Goal: Information Seeking & Learning: Learn about a topic

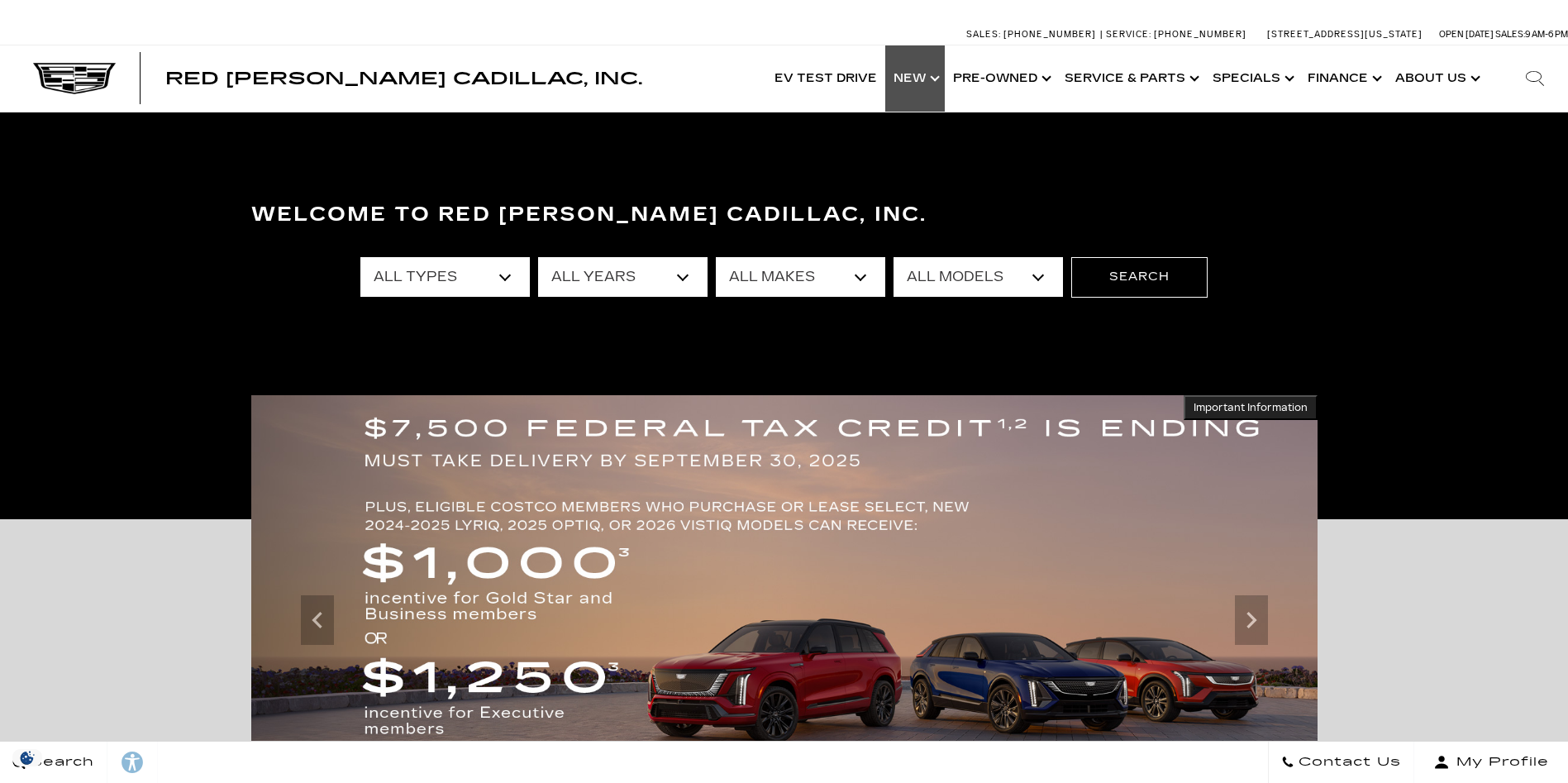
click at [921, 81] on link "Show New" at bounding box center [914, 78] width 59 height 66
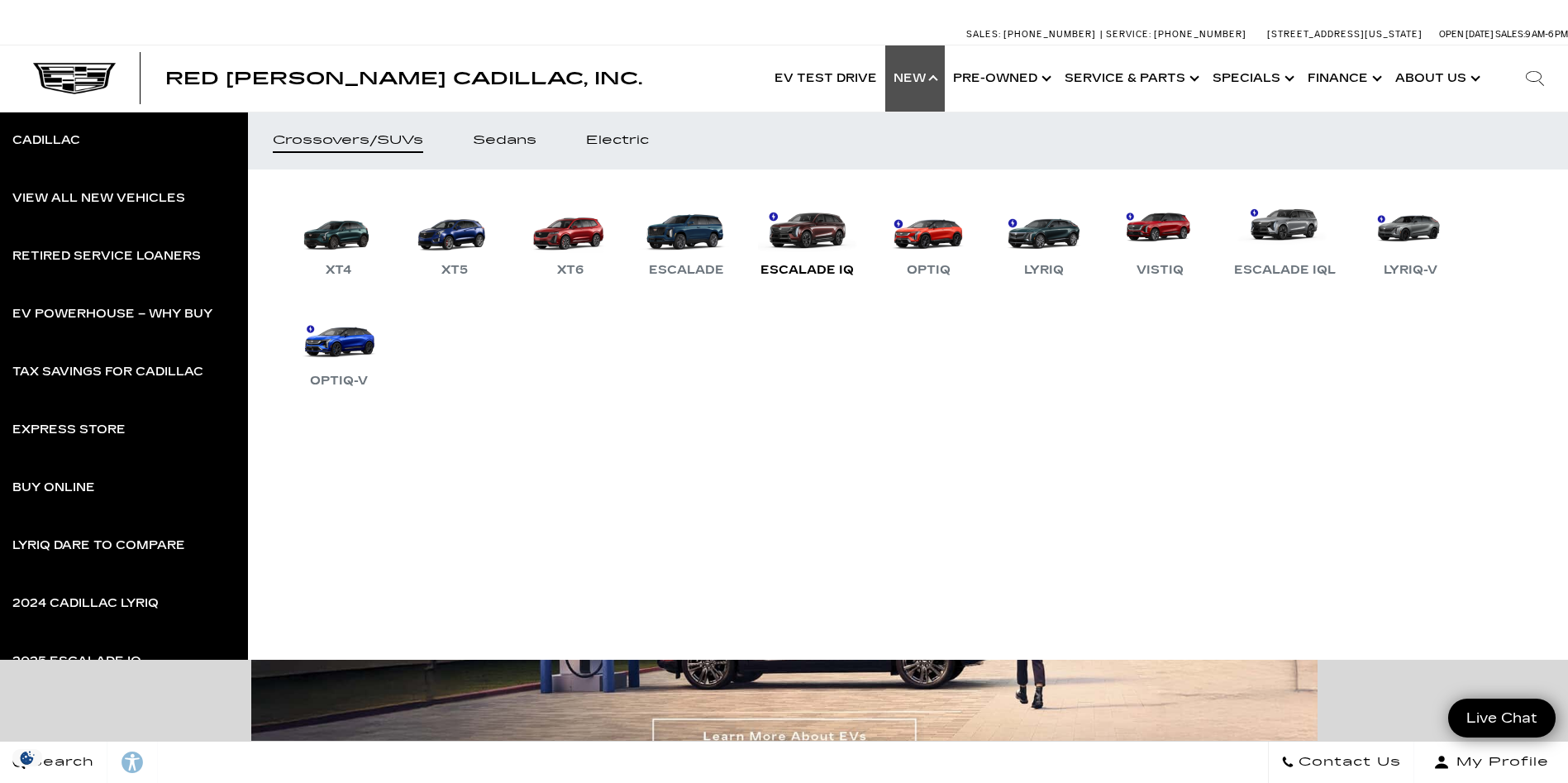
click at [804, 225] on link "Escalade IQ" at bounding box center [807, 237] width 110 height 86
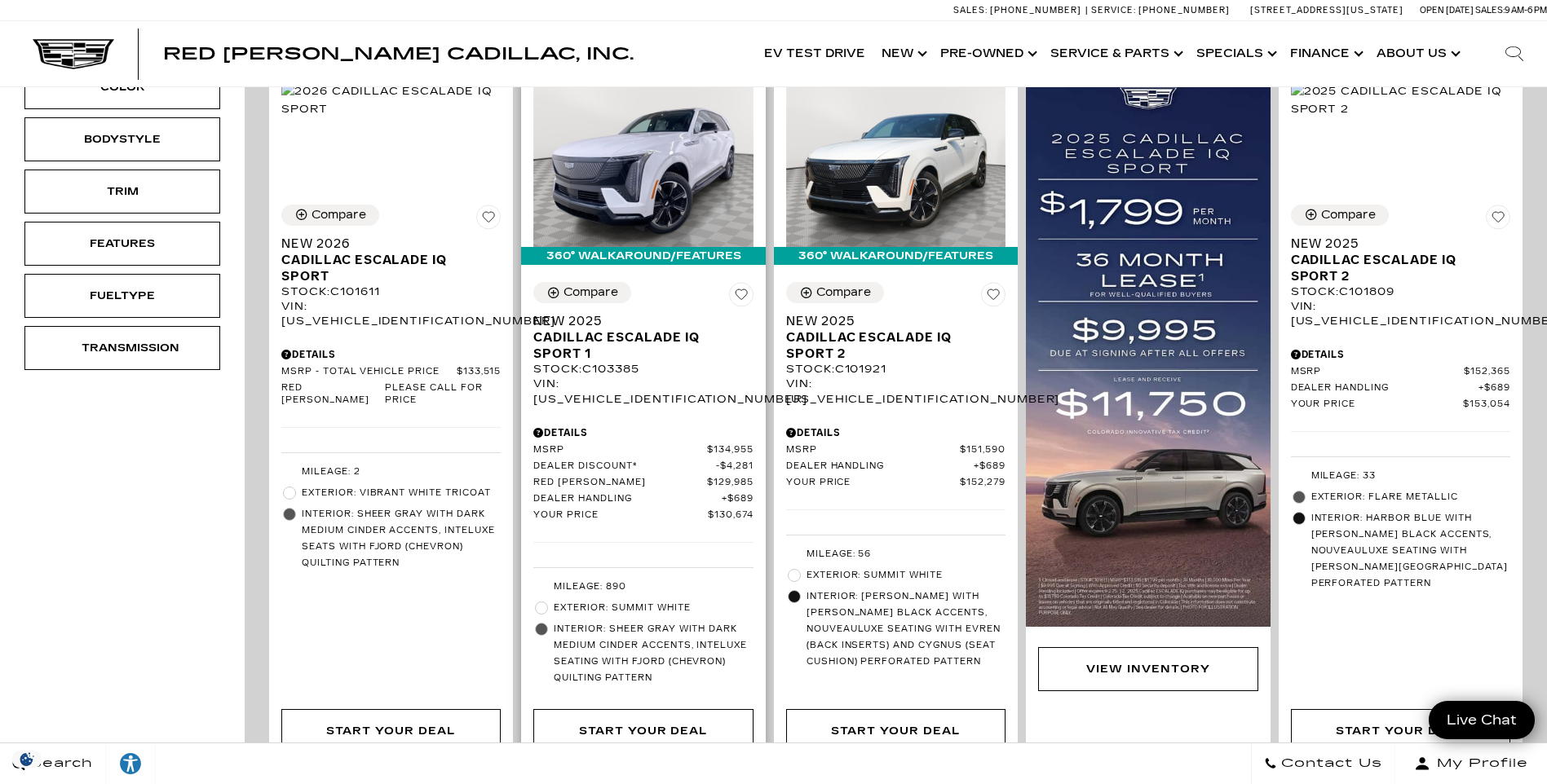
scroll to position [272, 0]
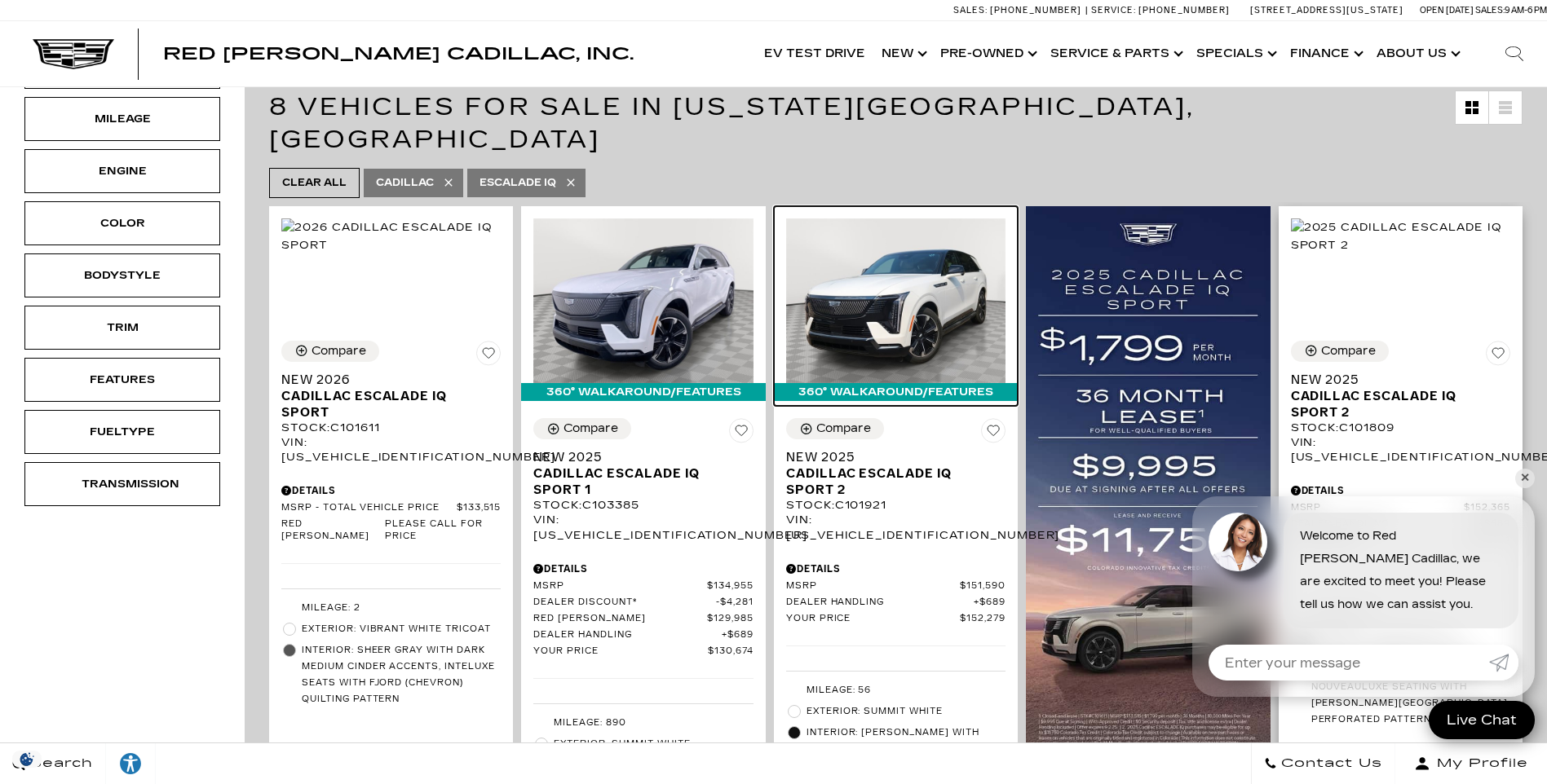
click at [919, 253] on img at bounding box center [895, 301] width 219 height 165
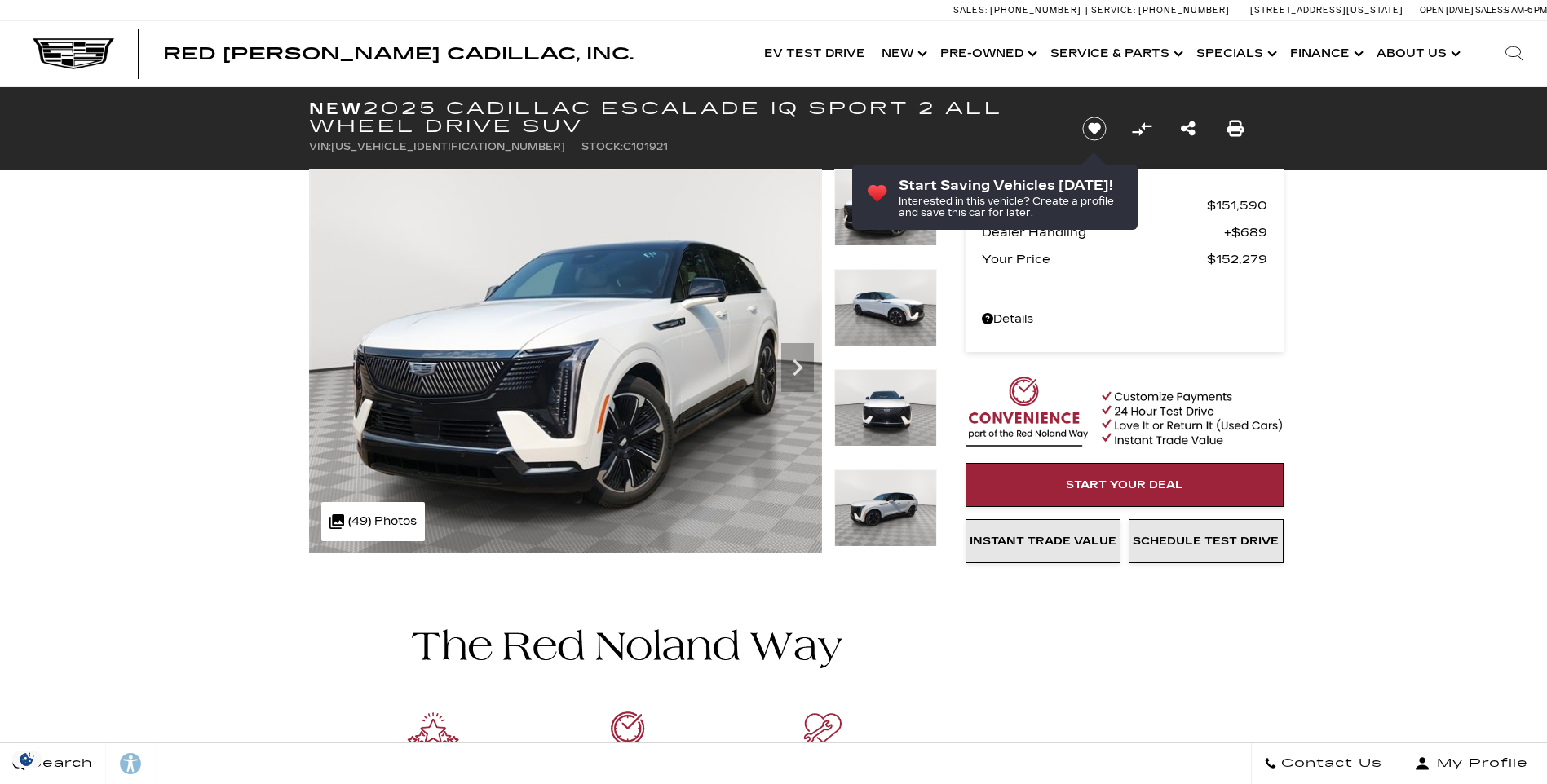
click at [872, 413] on img at bounding box center [885, 407] width 103 height 77
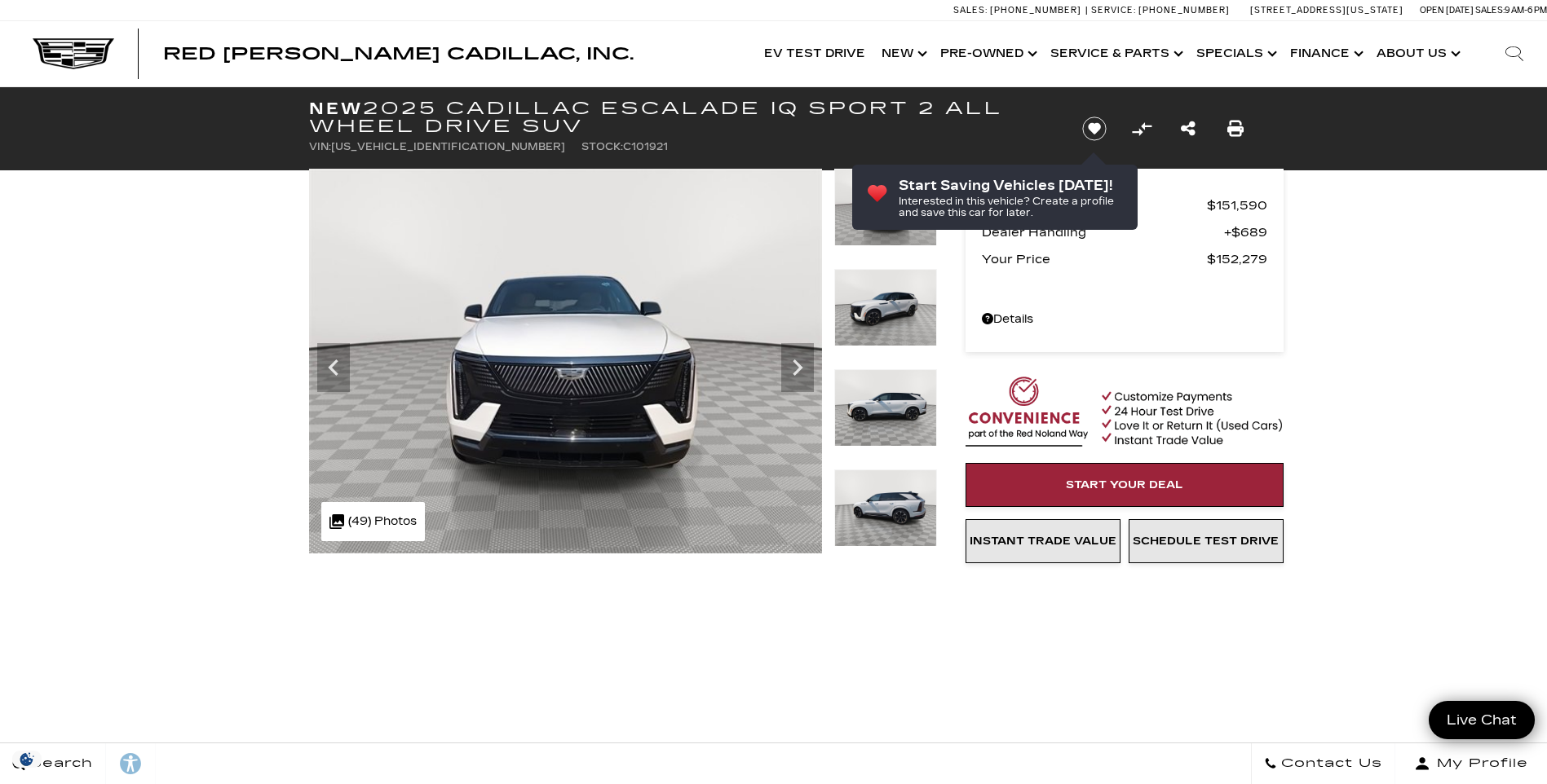
click at [874, 395] on img at bounding box center [885, 407] width 103 height 77
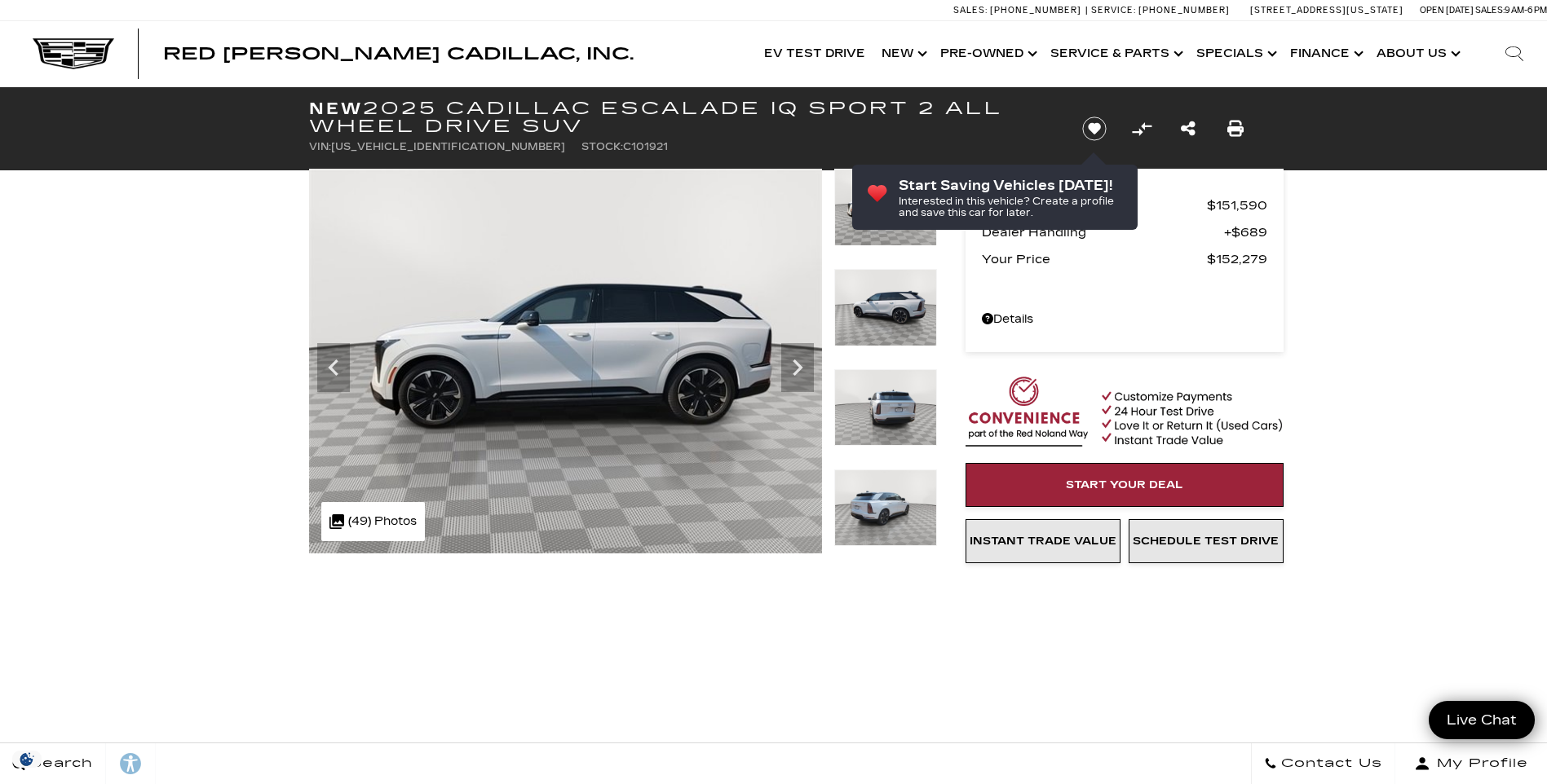
click at [885, 412] on img at bounding box center [885, 407] width 103 height 77
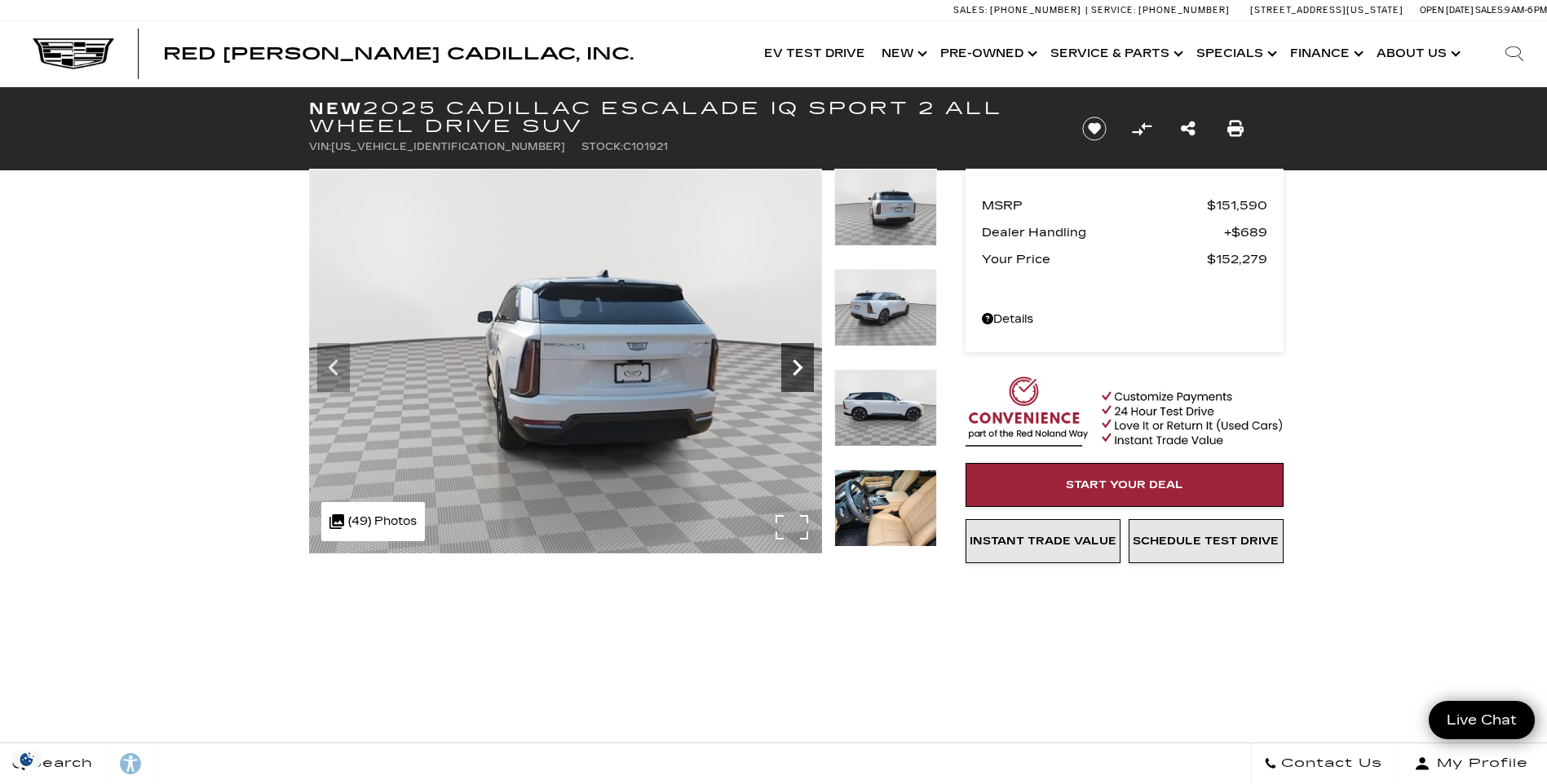
click at [794, 369] on icon "Next" at bounding box center [798, 367] width 32 height 32
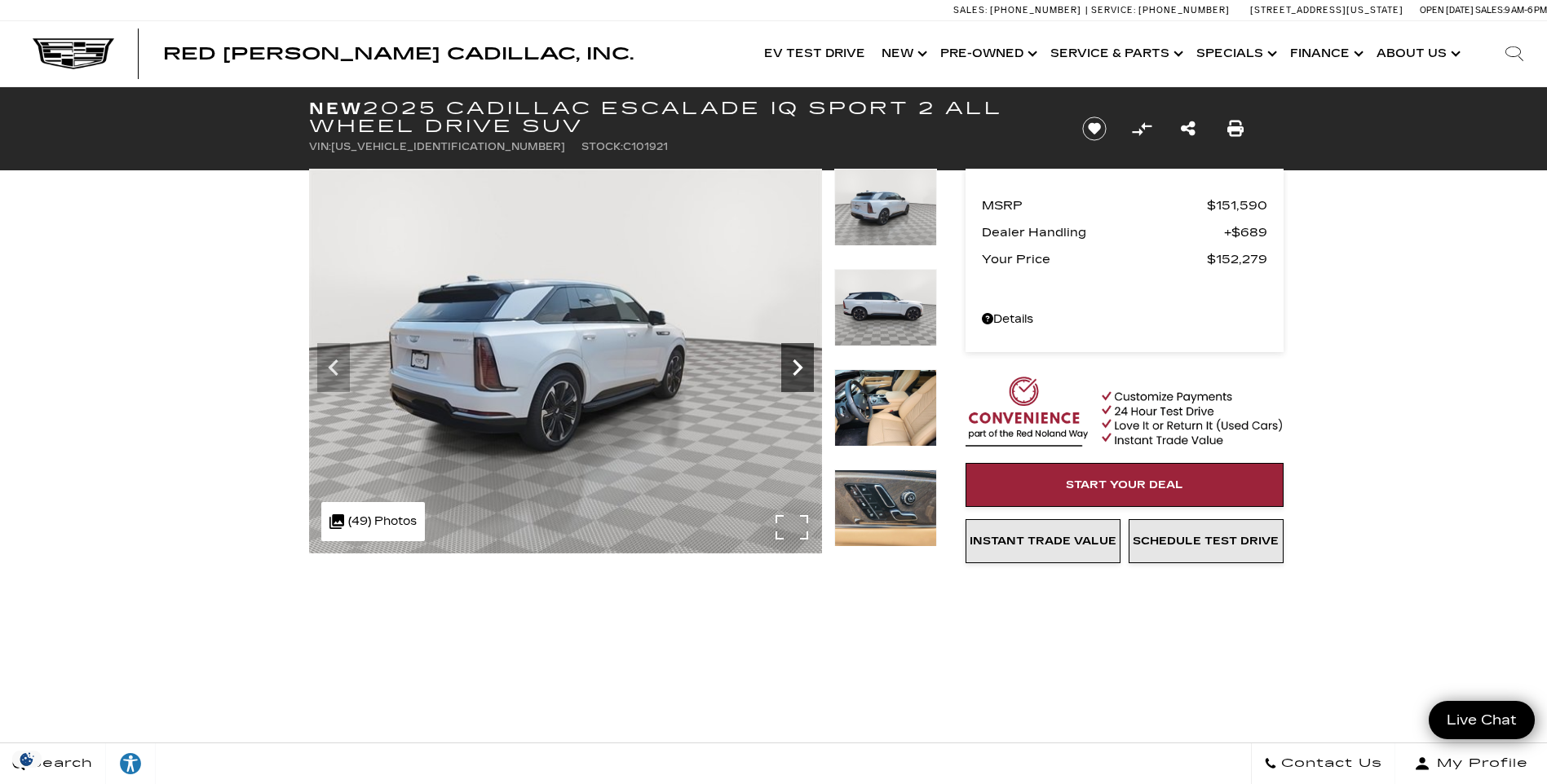
click at [794, 369] on icon "Next" at bounding box center [798, 367] width 32 height 32
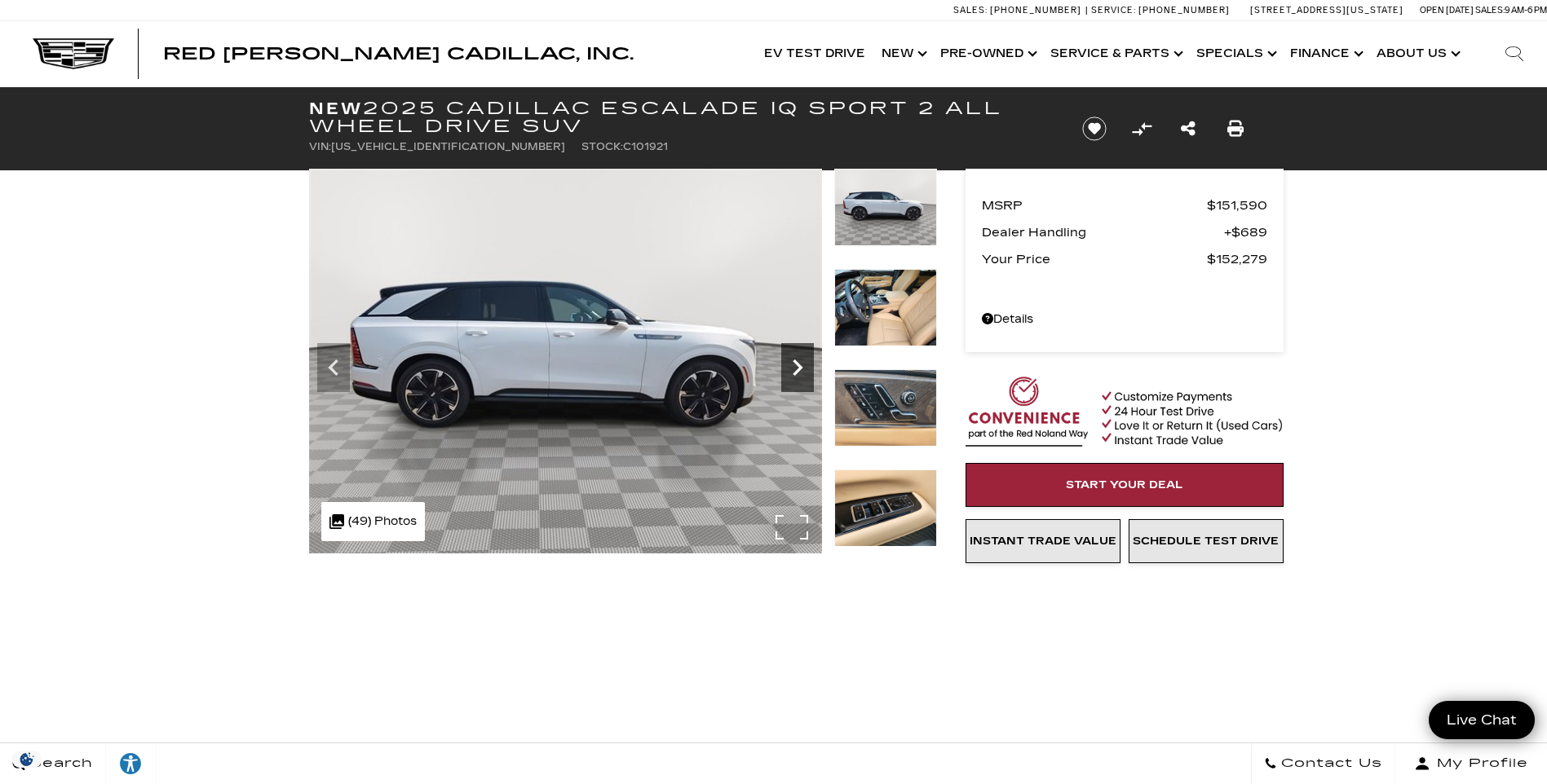
click at [796, 369] on icon "Next" at bounding box center [798, 367] width 32 height 32
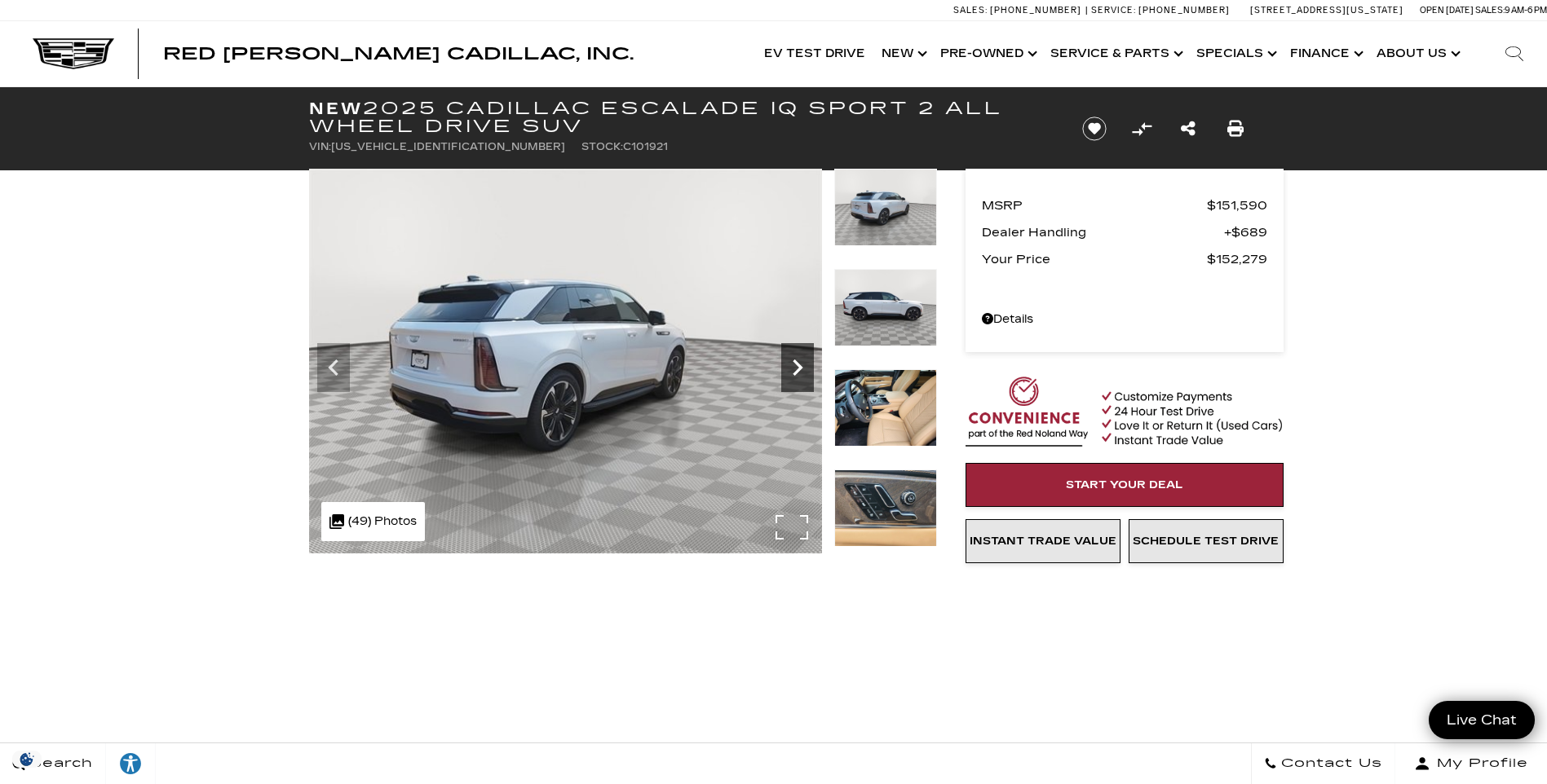
click at [801, 369] on icon "Next" at bounding box center [798, 367] width 10 height 16
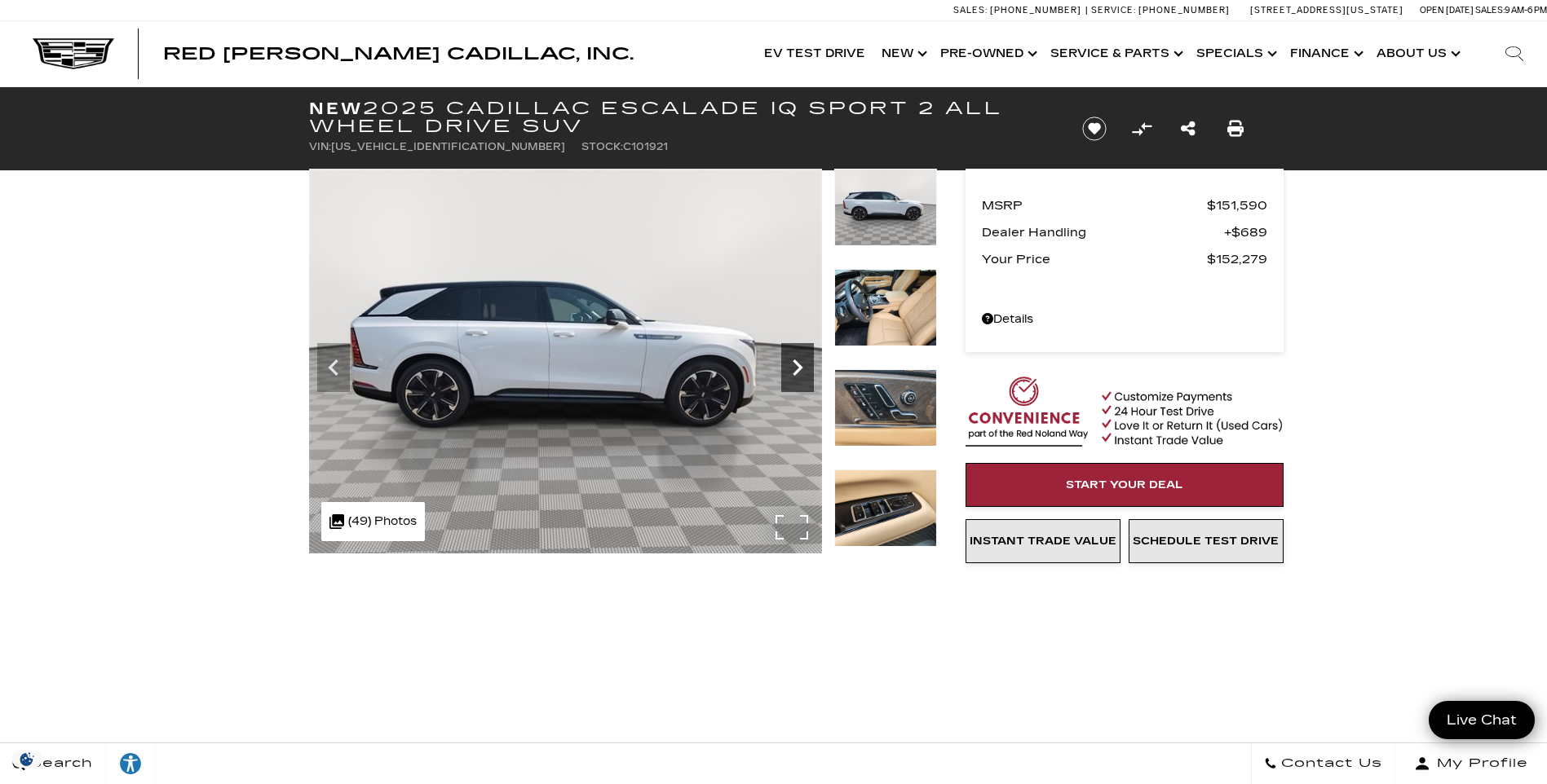
click at [802, 369] on icon "Next" at bounding box center [798, 367] width 32 height 32
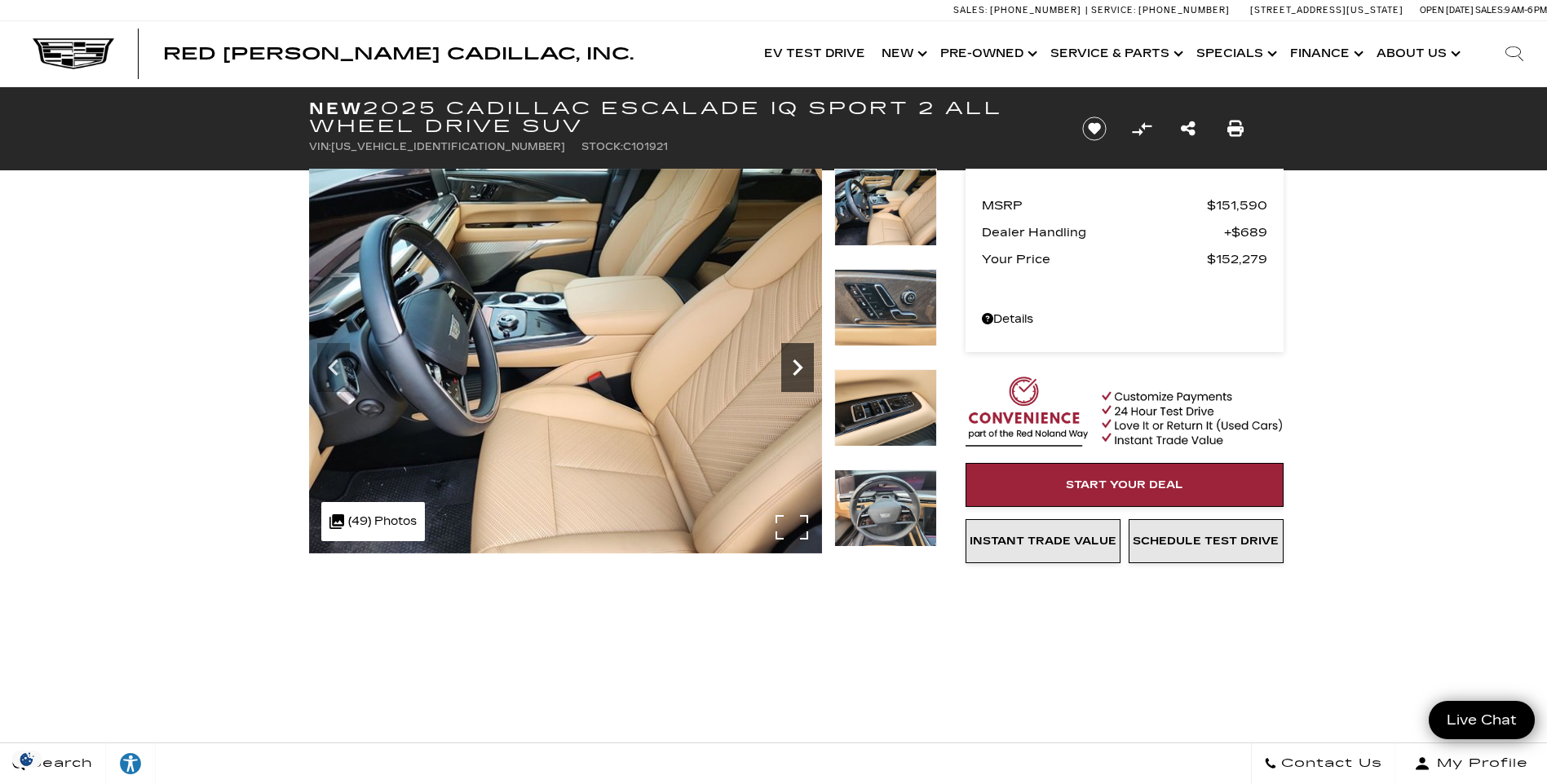
click at [802, 369] on icon "Next" at bounding box center [798, 367] width 32 height 32
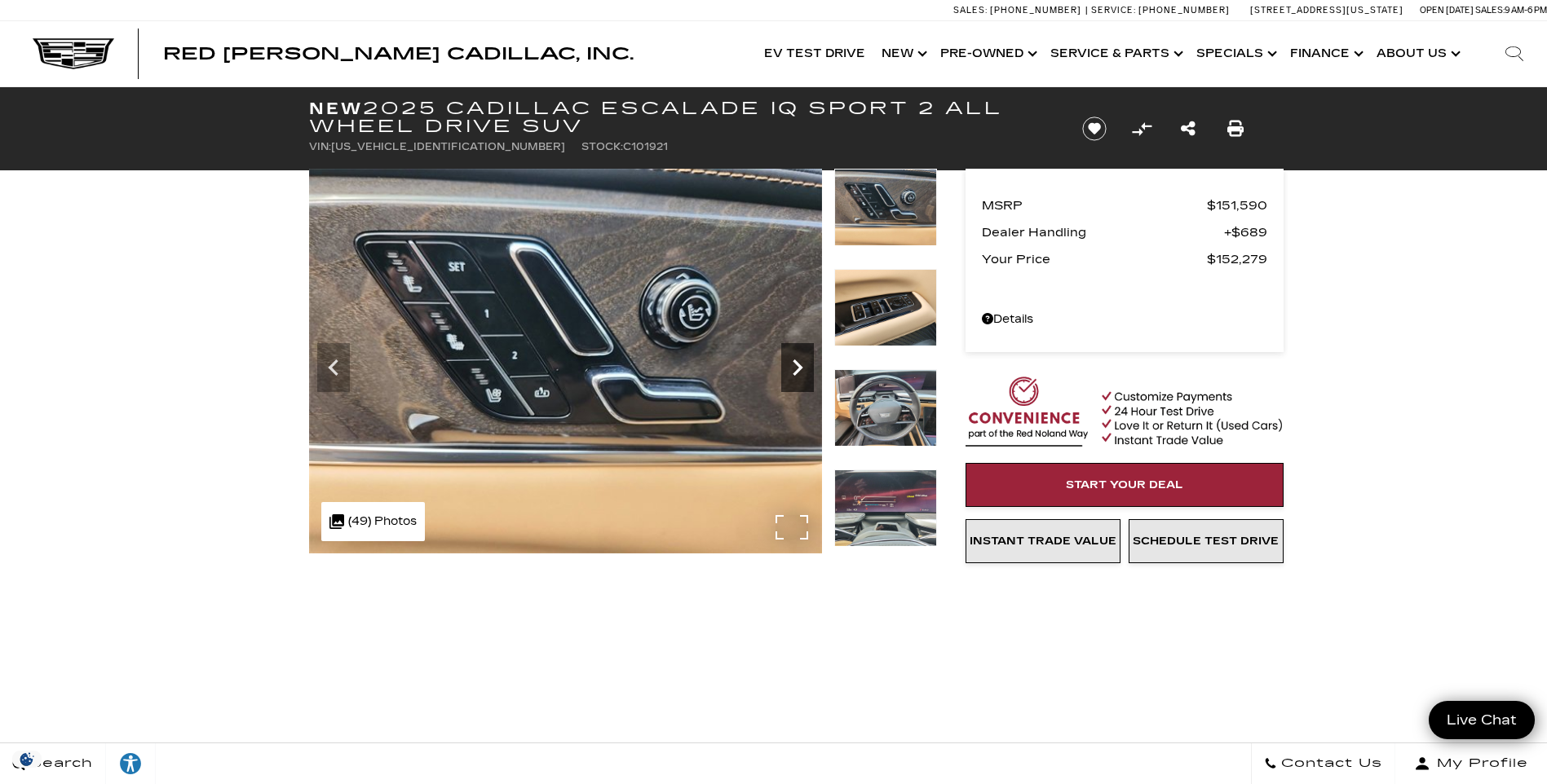
click at [802, 369] on icon "Next" at bounding box center [798, 367] width 32 height 32
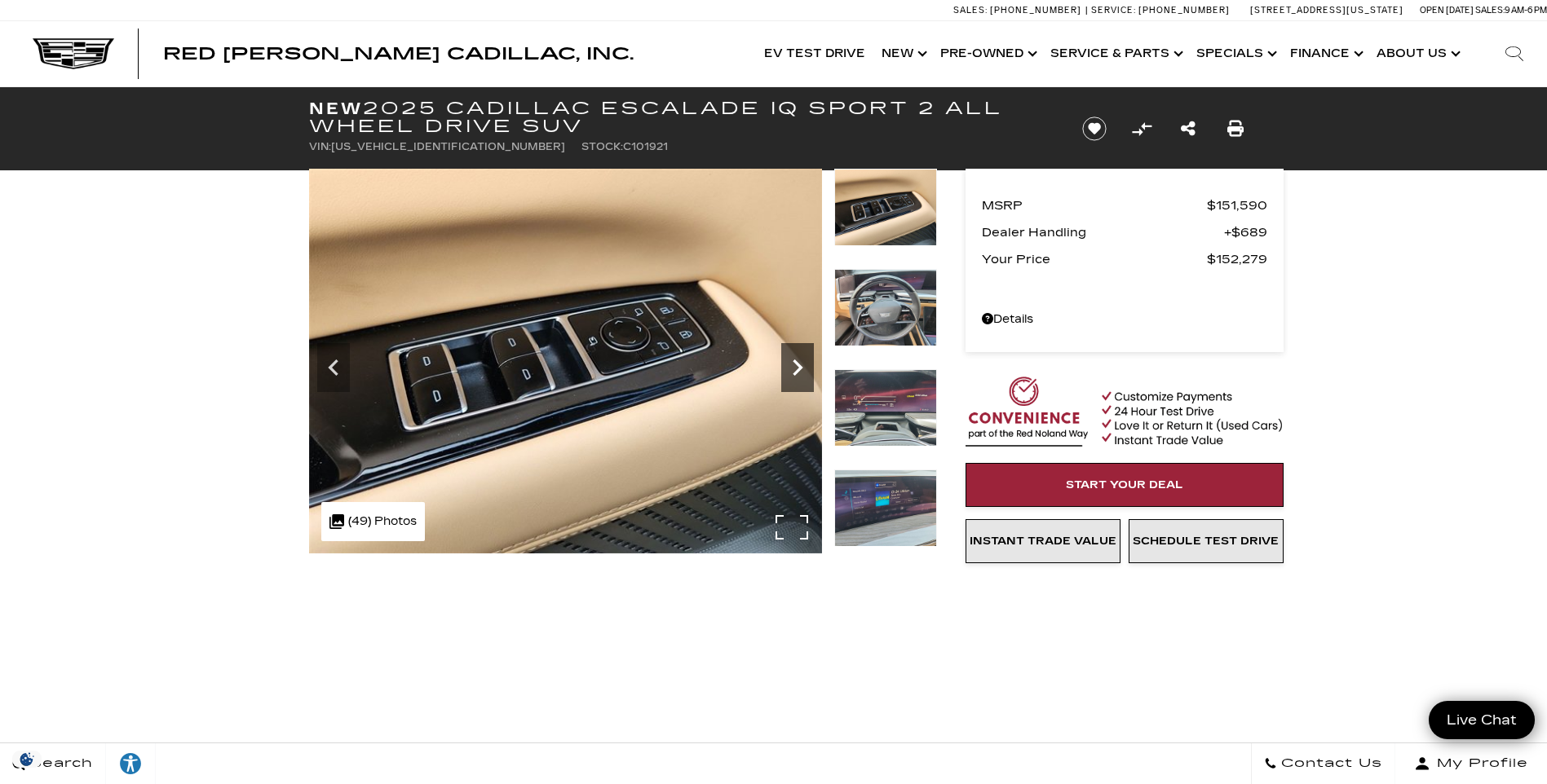
click at [802, 369] on icon "Next" at bounding box center [798, 367] width 32 height 32
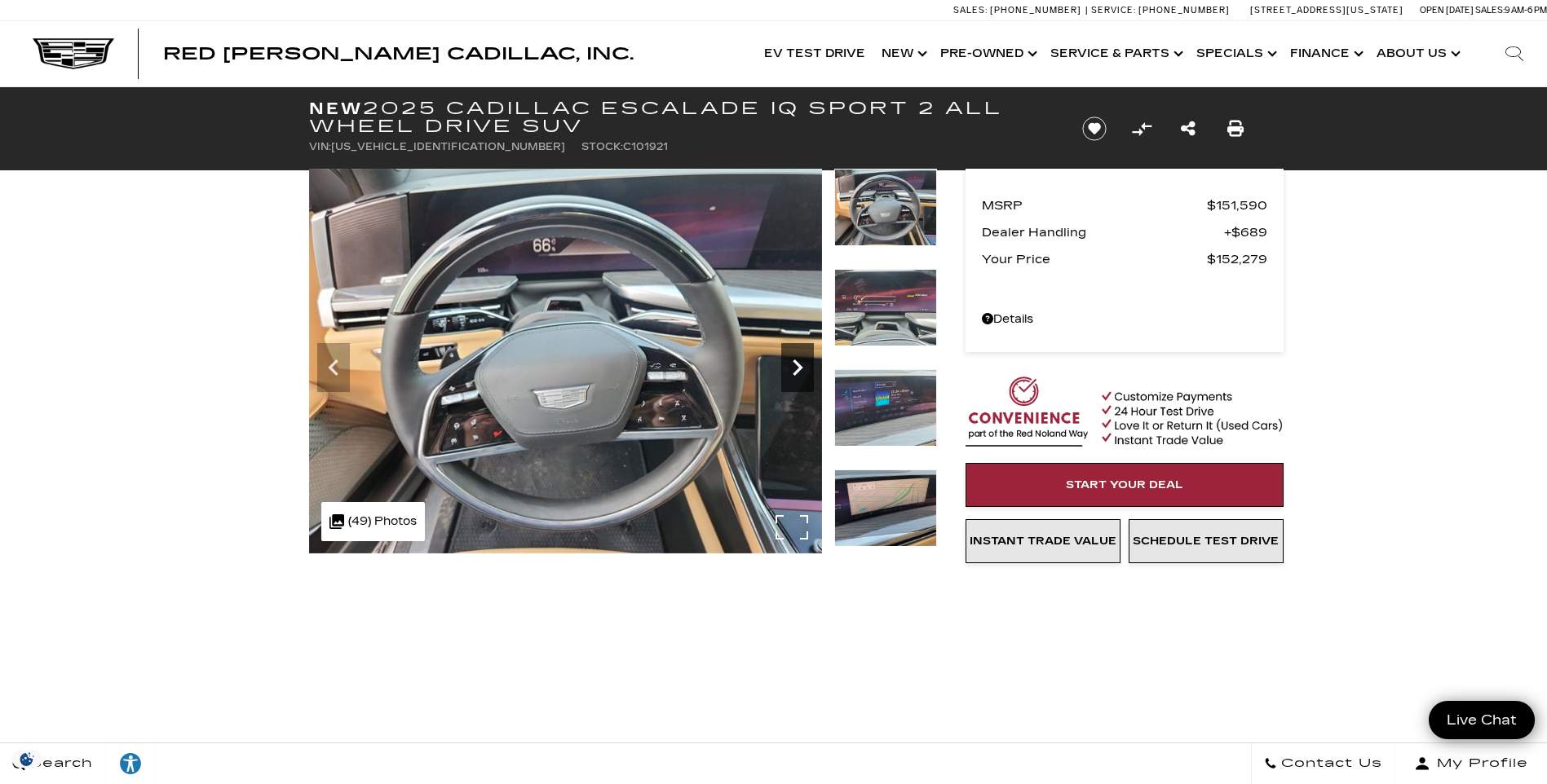
click at [802, 369] on icon "Next" at bounding box center [798, 367] width 32 height 32
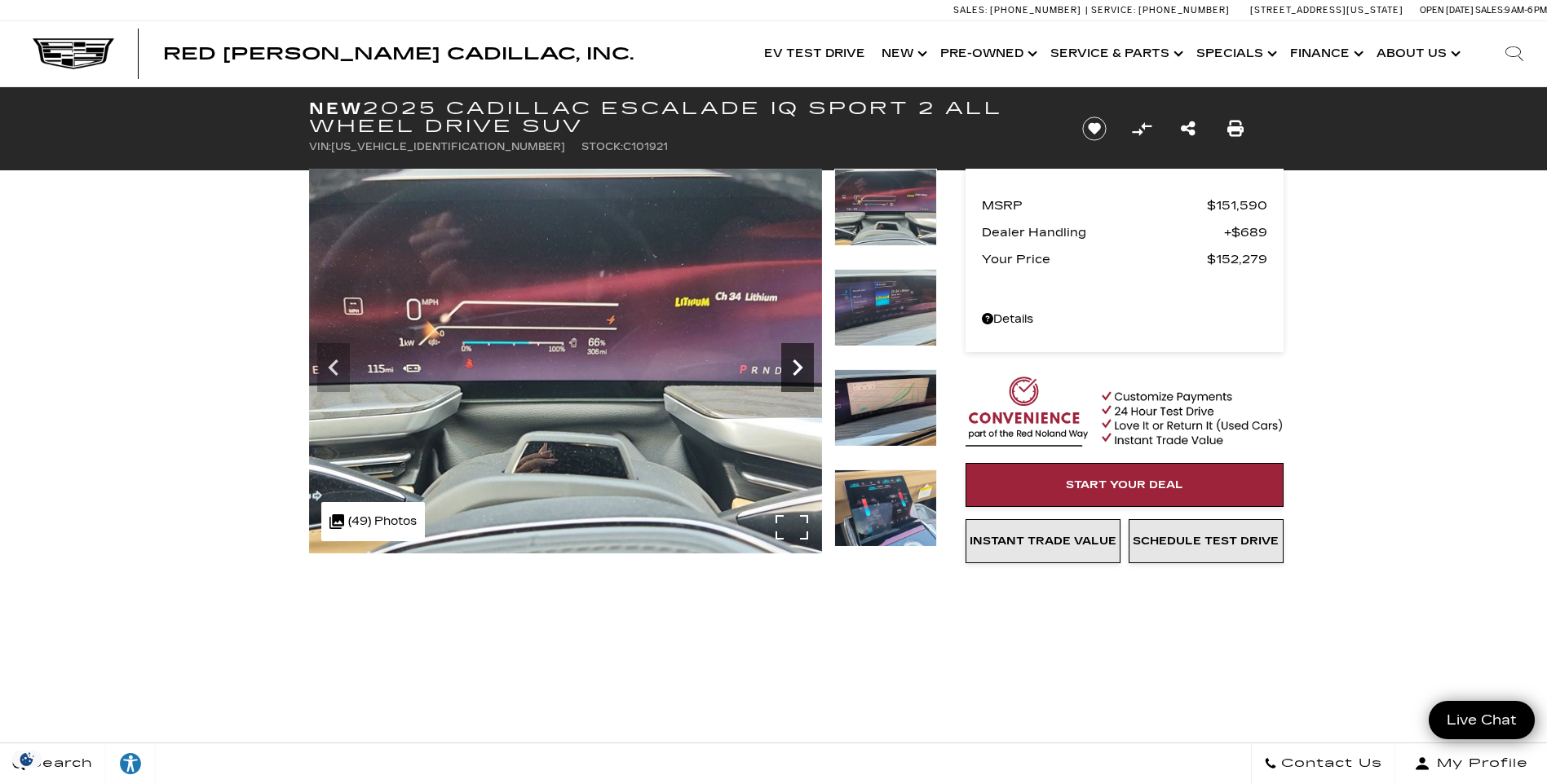
click at [802, 369] on icon "Next" at bounding box center [798, 367] width 32 height 32
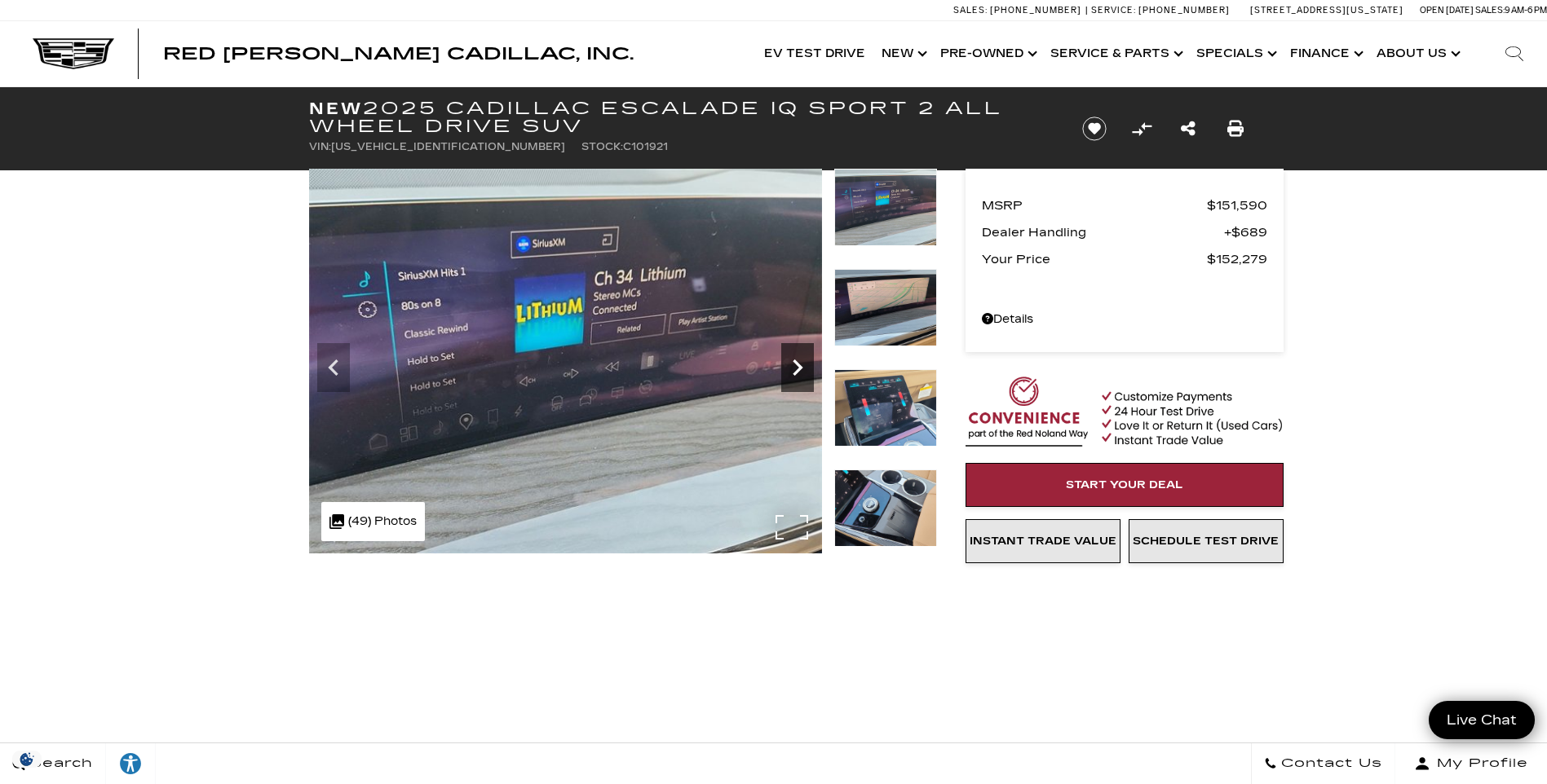
click at [802, 369] on icon "Next" at bounding box center [798, 367] width 32 height 32
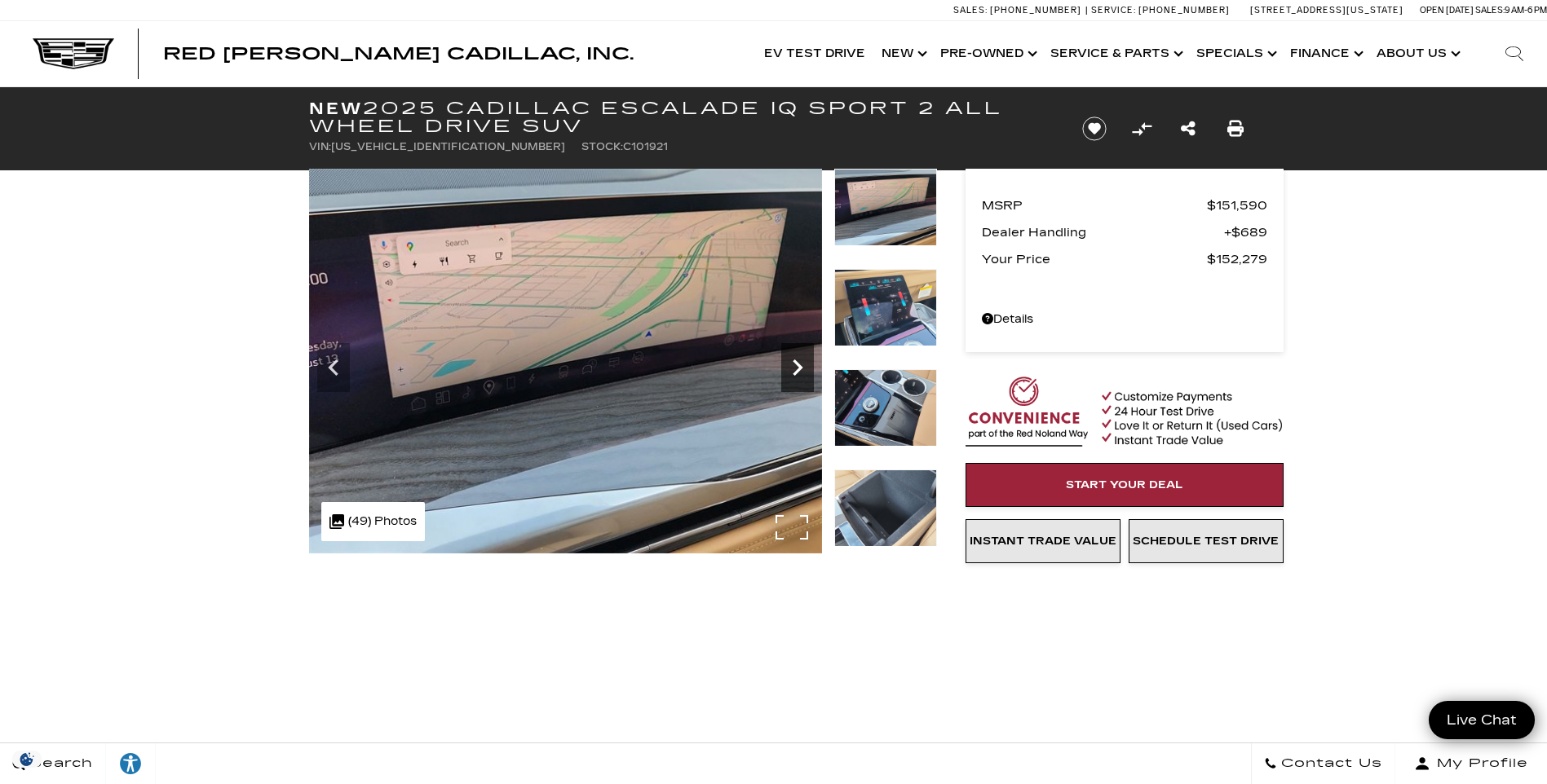
click at [802, 369] on icon "Next" at bounding box center [798, 367] width 32 height 32
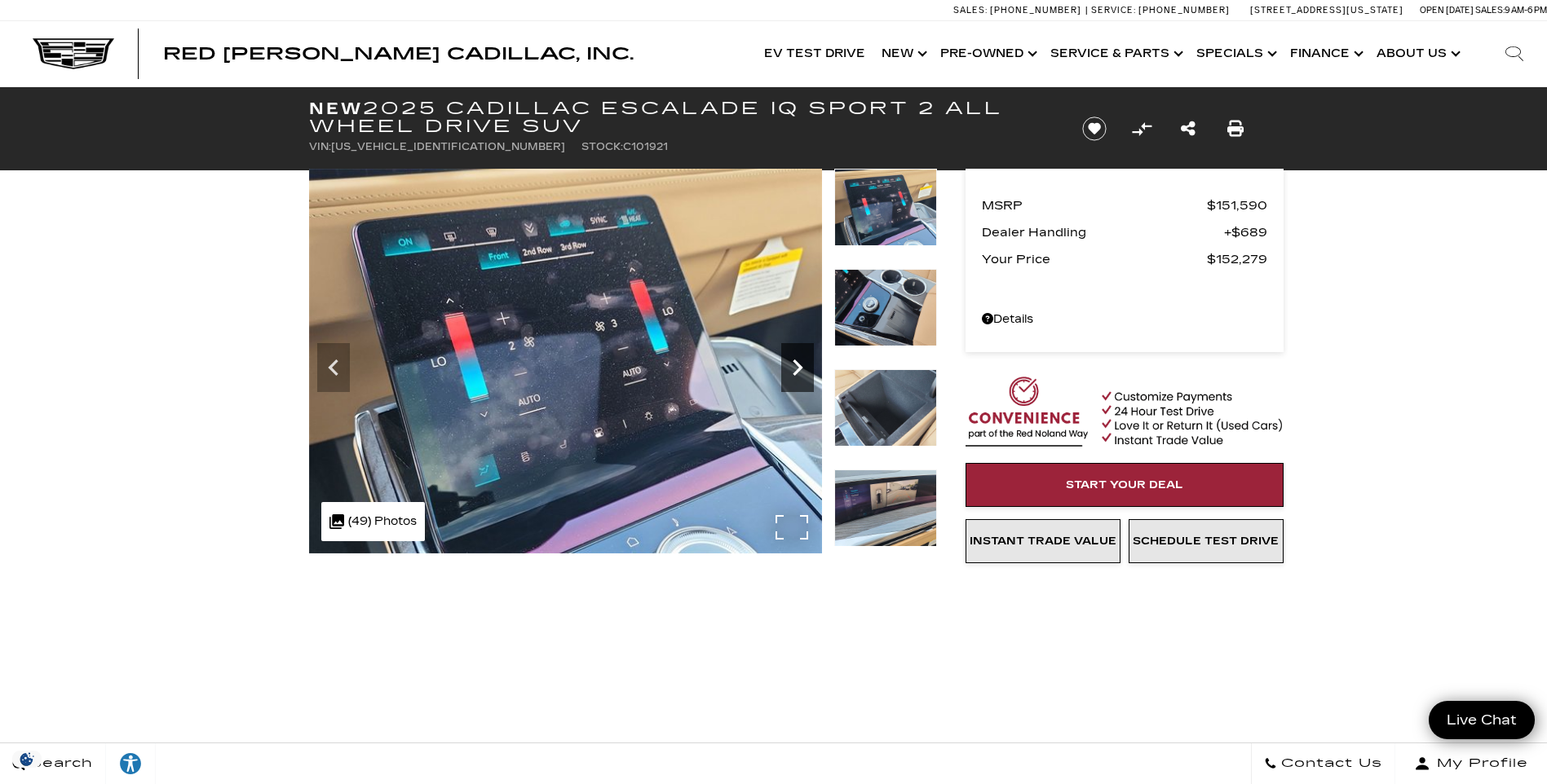
click at [802, 369] on icon "Next" at bounding box center [798, 367] width 32 height 32
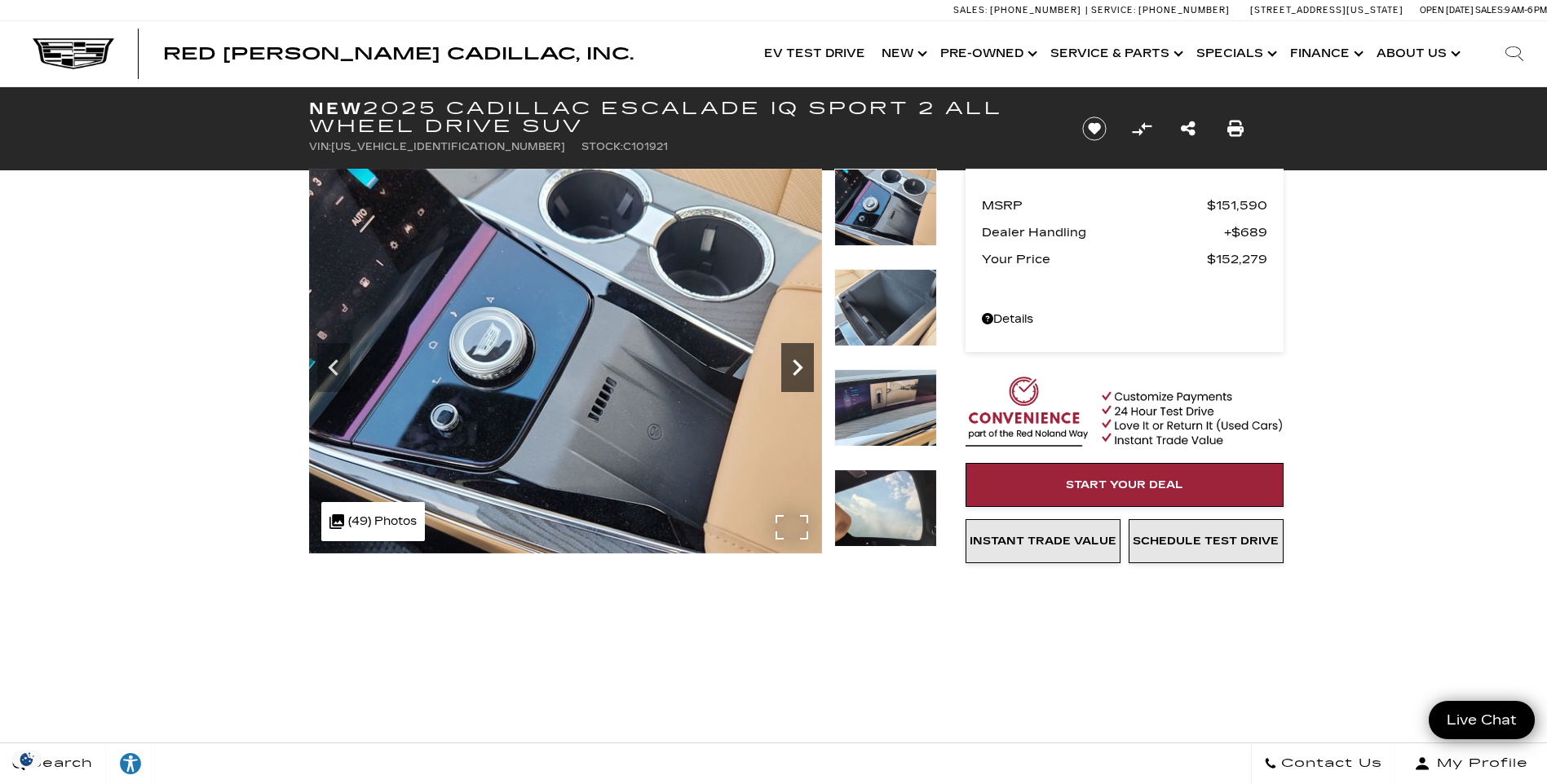
click at [802, 369] on icon "Next" at bounding box center [798, 367] width 32 height 32
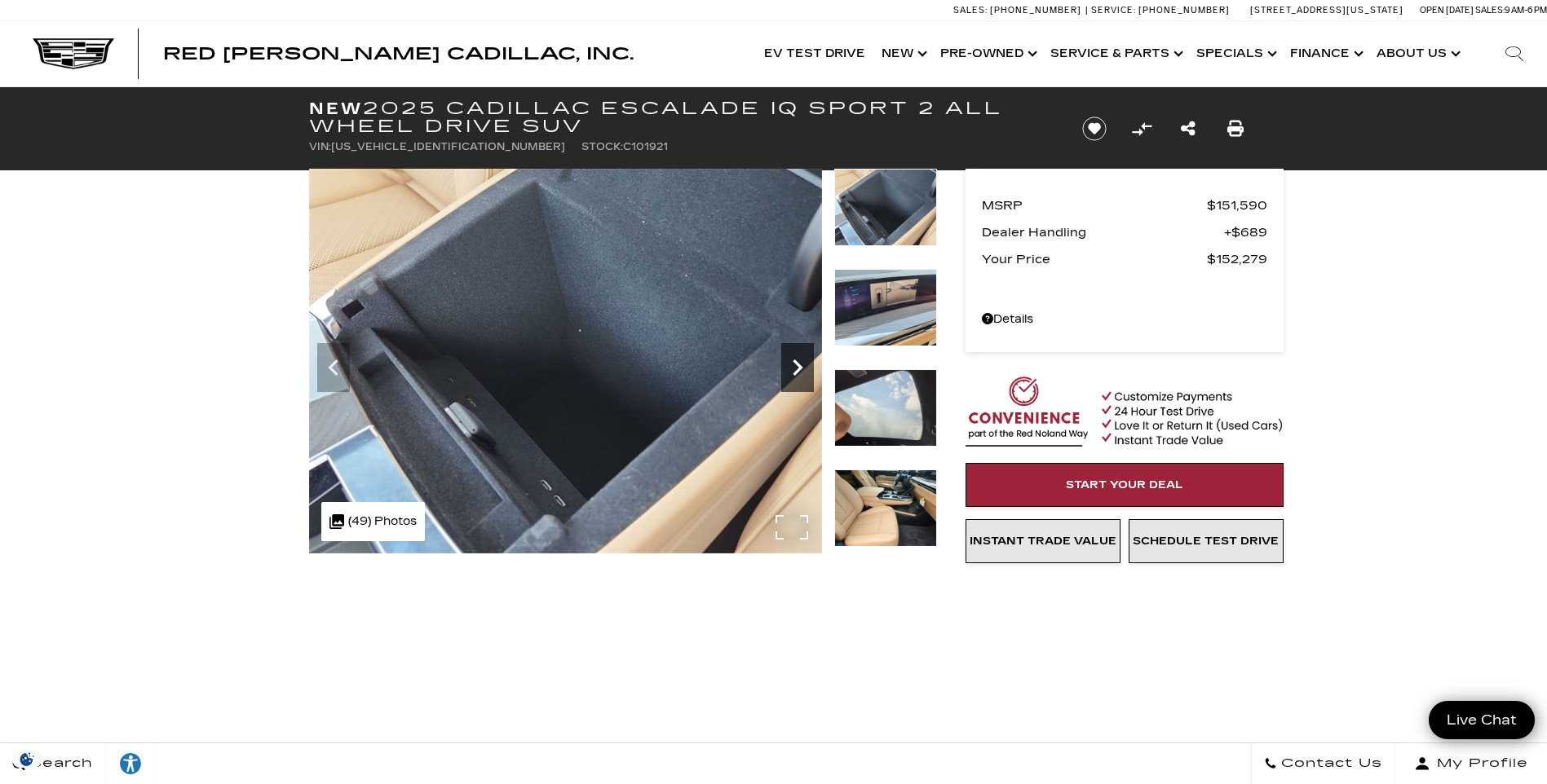
click at [791, 373] on icon "Next" at bounding box center [798, 367] width 32 height 32
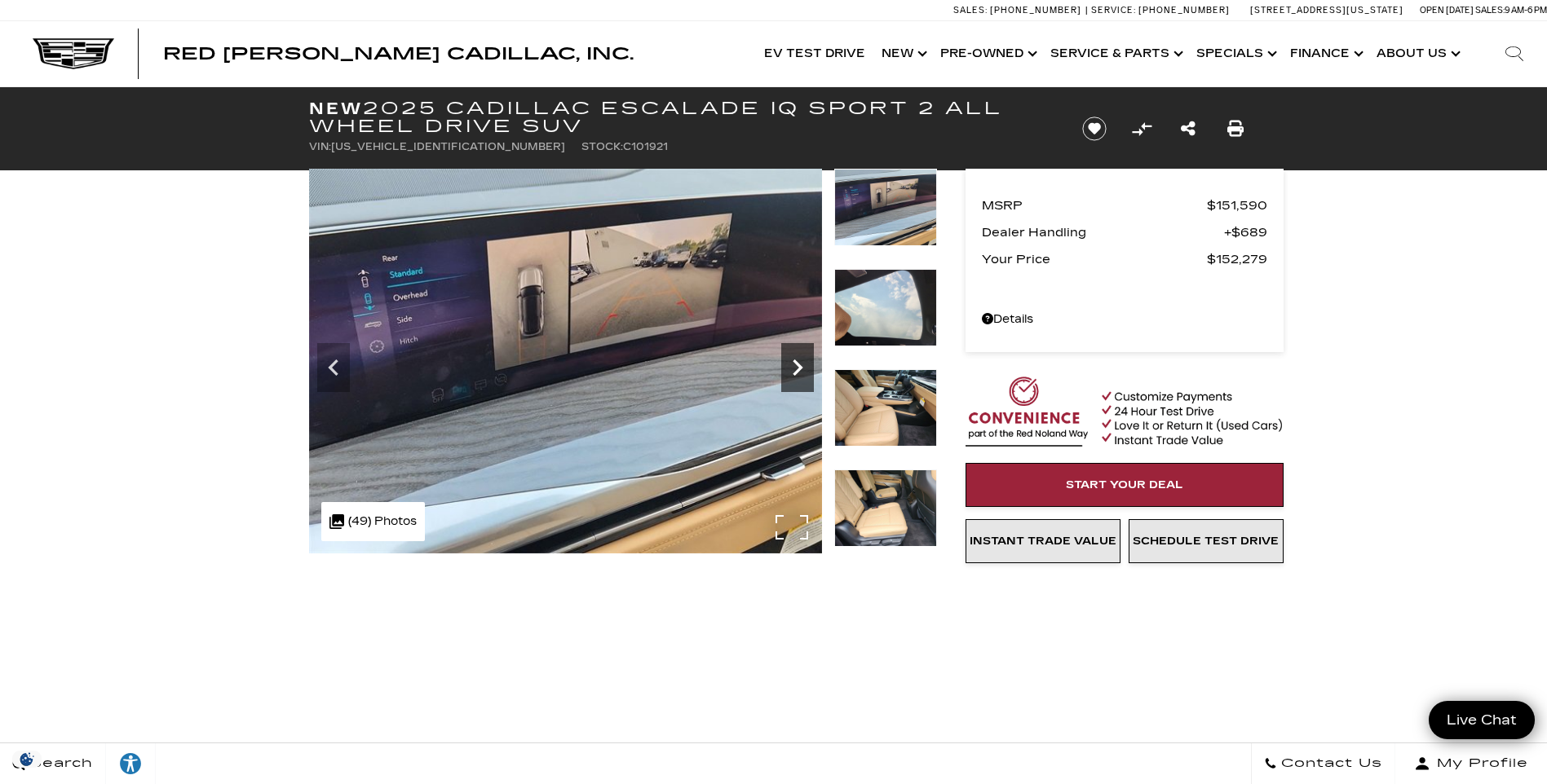
click at [799, 373] on icon "Next" at bounding box center [798, 367] width 32 height 32
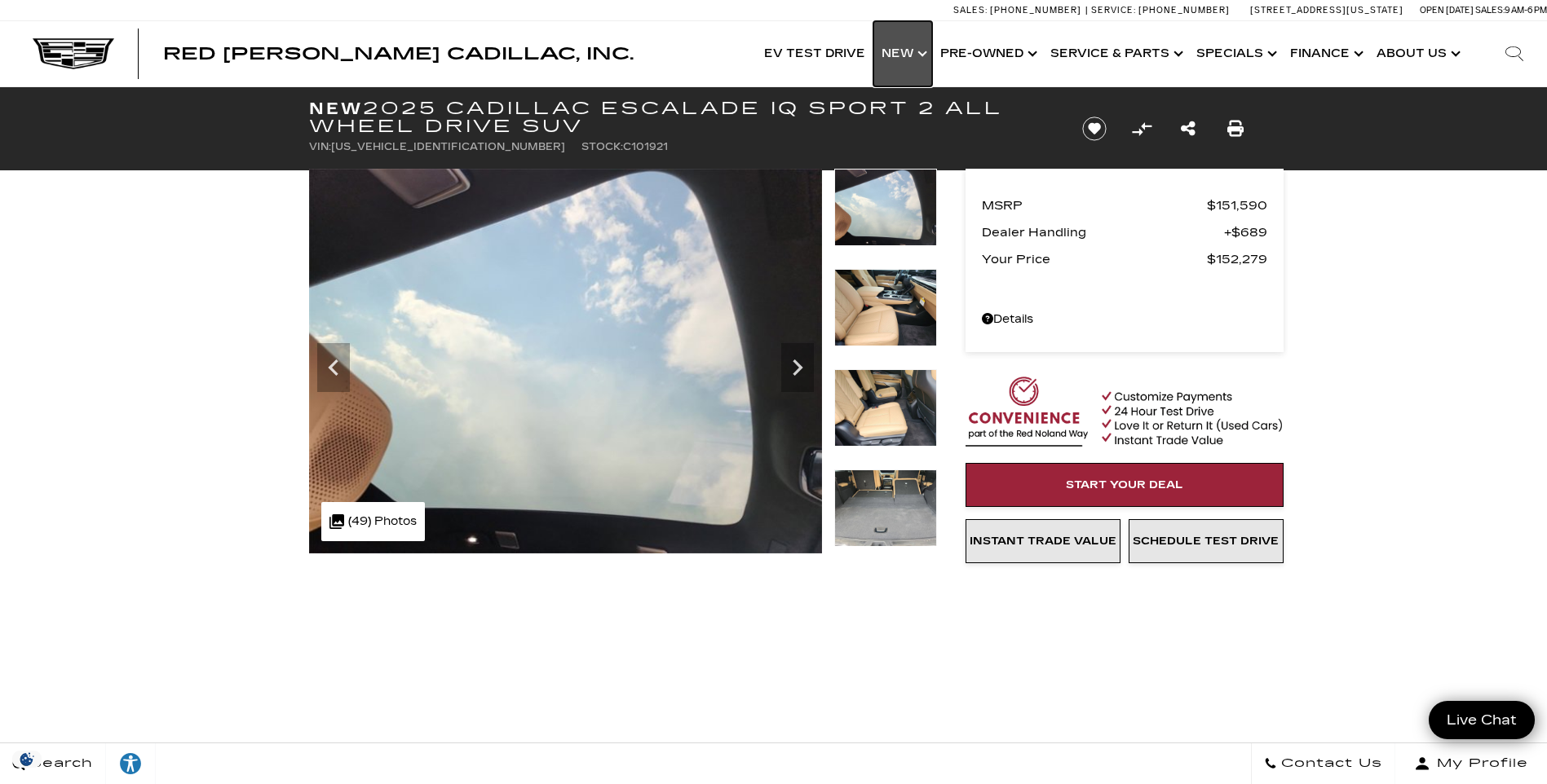
click at [930, 55] on link "Show New" at bounding box center [902, 53] width 59 height 65
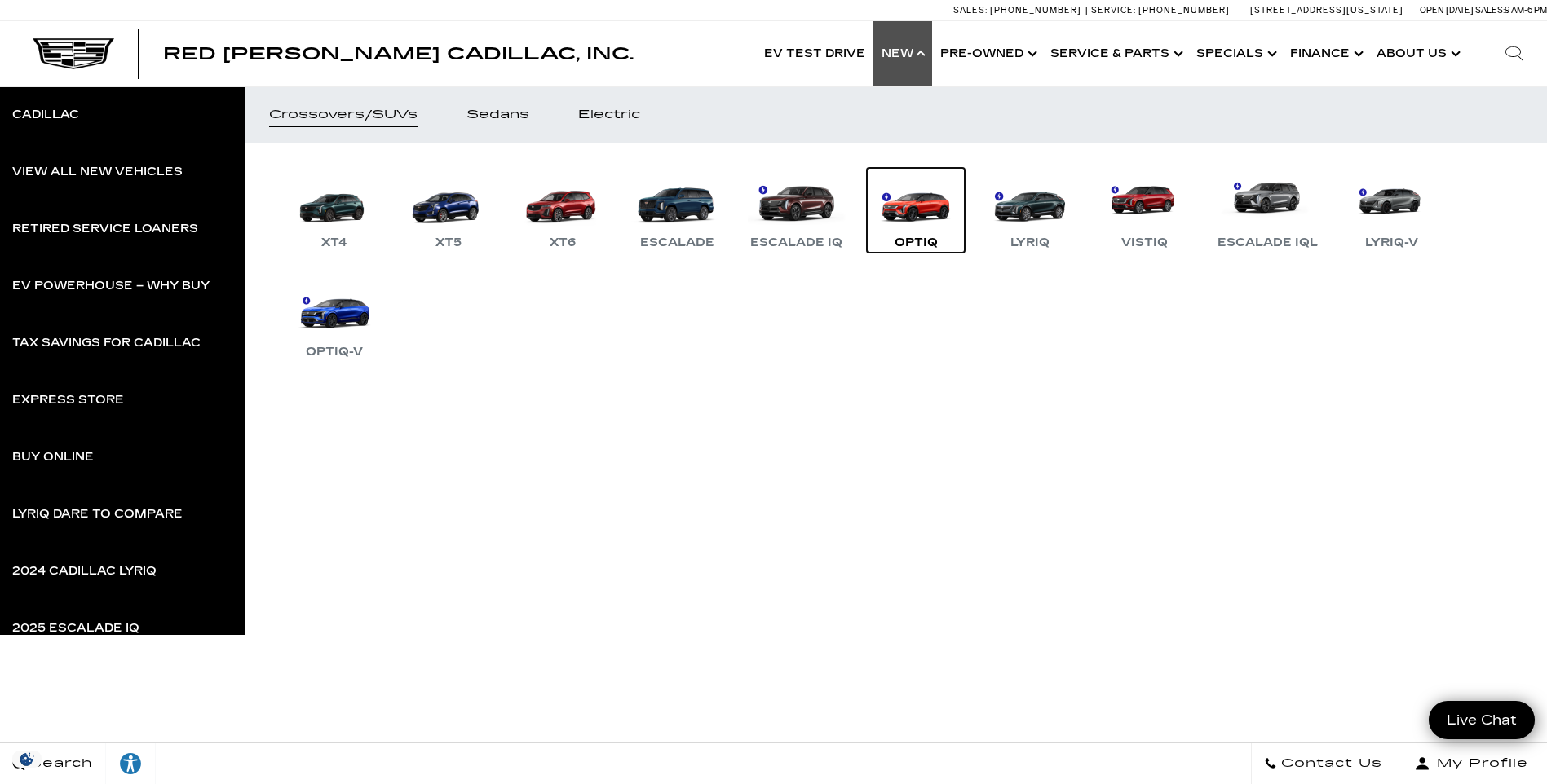
click at [924, 193] on link "OPTIQ" at bounding box center [915, 210] width 98 height 85
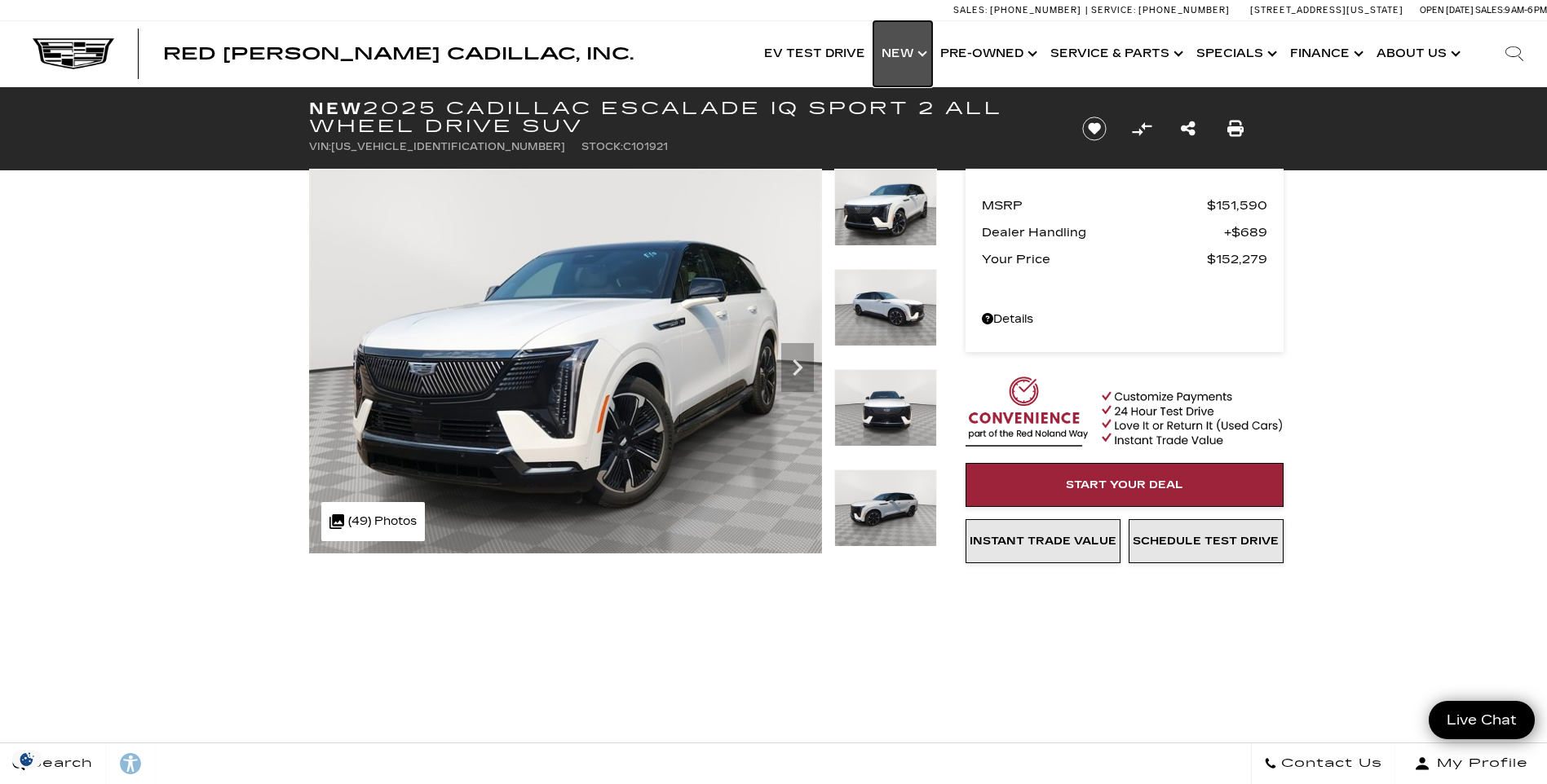
click at [912, 53] on link "Show New" at bounding box center [902, 53] width 59 height 65
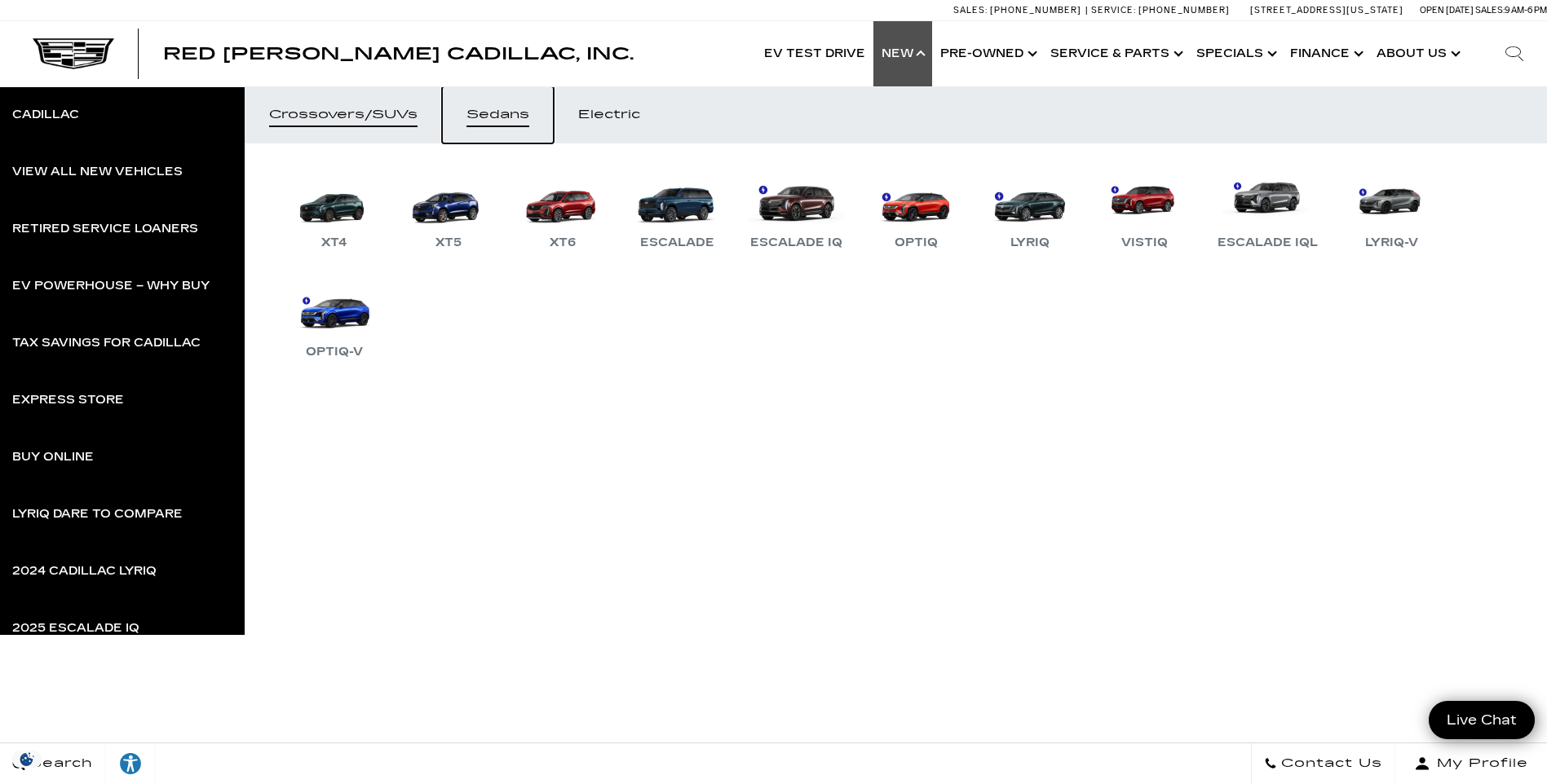
click at [510, 113] on div "Sedans" at bounding box center [498, 115] width 63 height 11
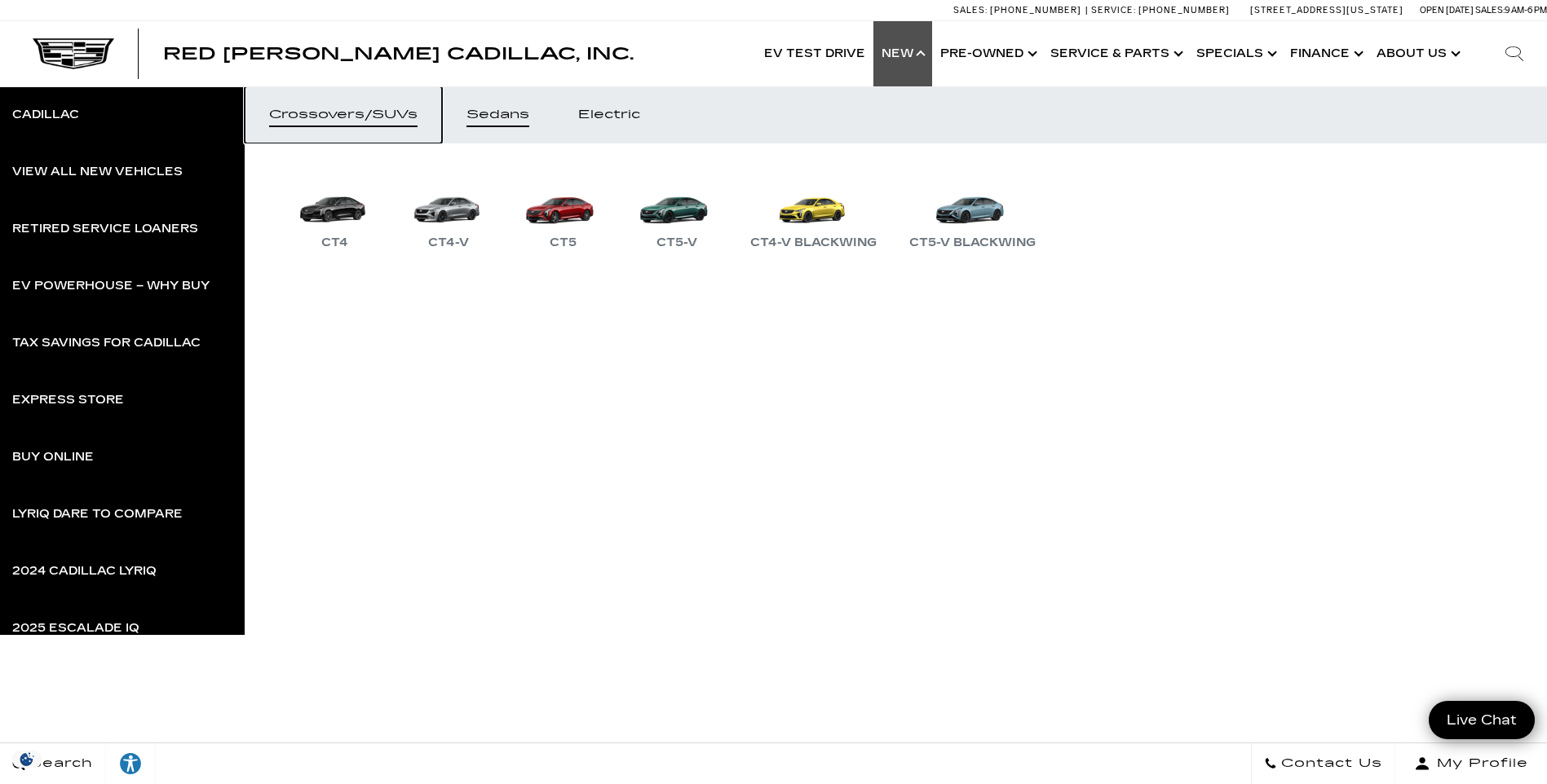
click at [384, 115] on div "Crossovers/SUVs" at bounding box center [343, 115] width 149 height 11
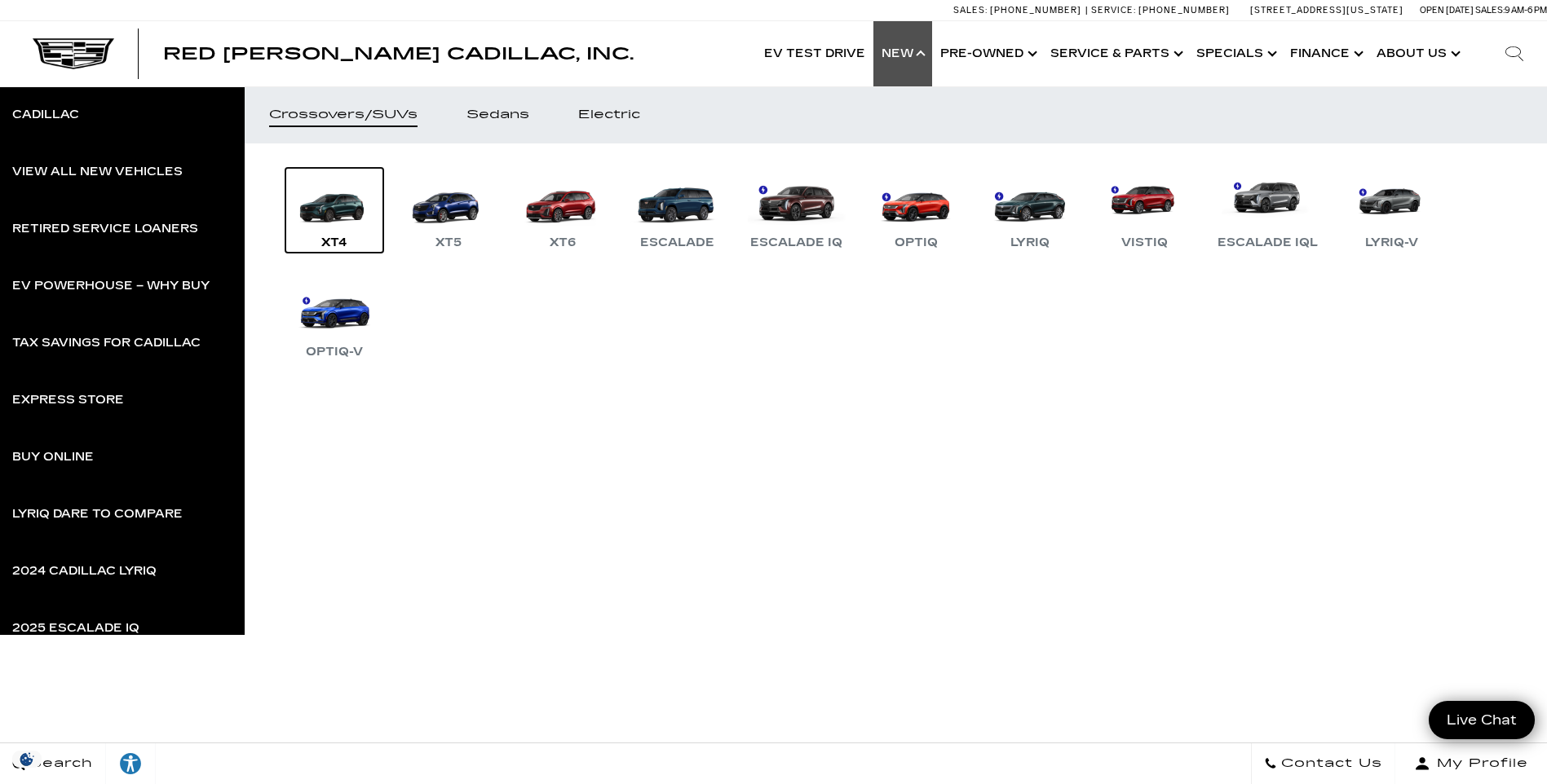
click at [332, 203] on link "XT4" at bounding box center [334, 210] width 98 height 85
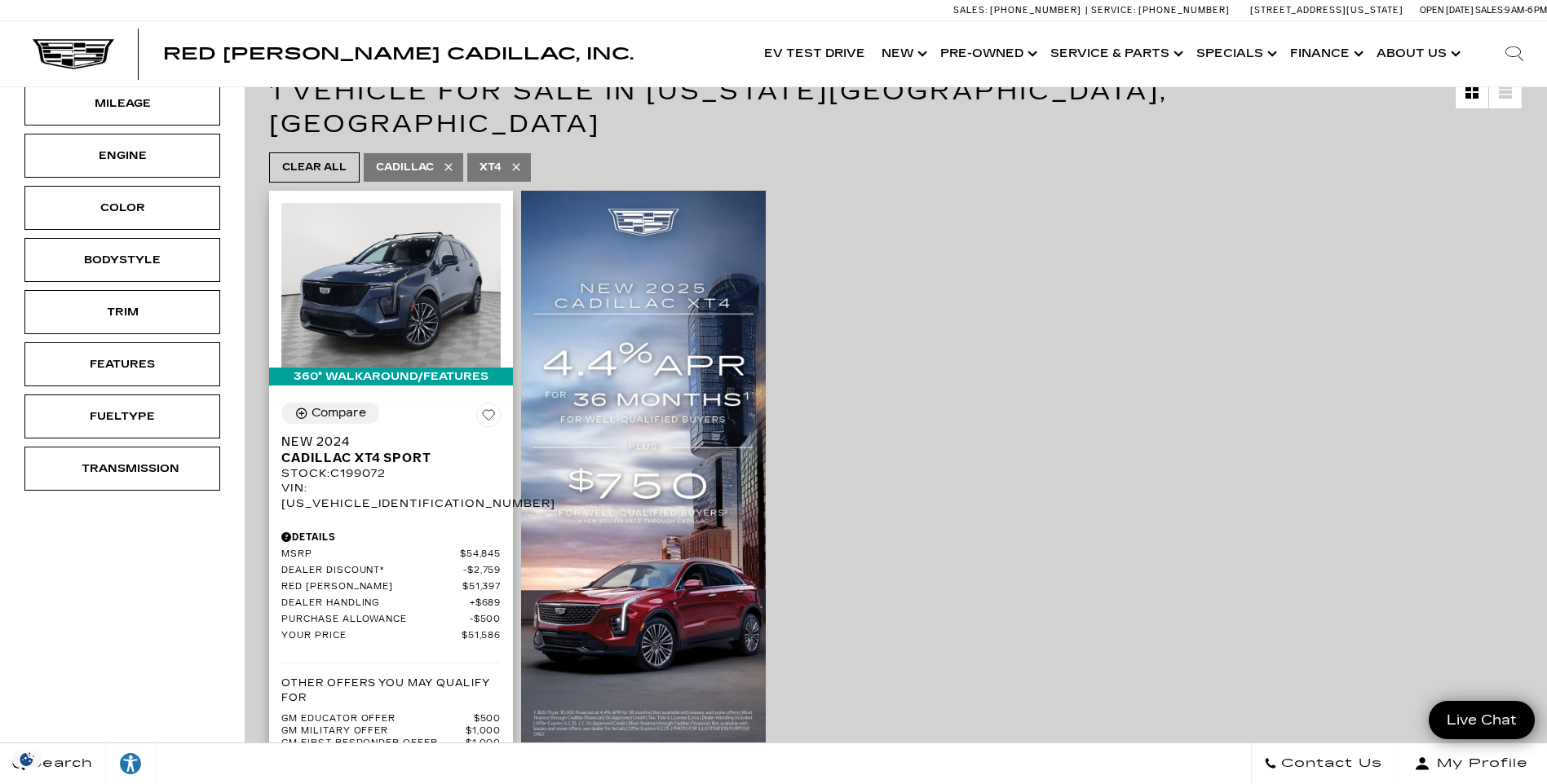
scroll to position [159, 0]
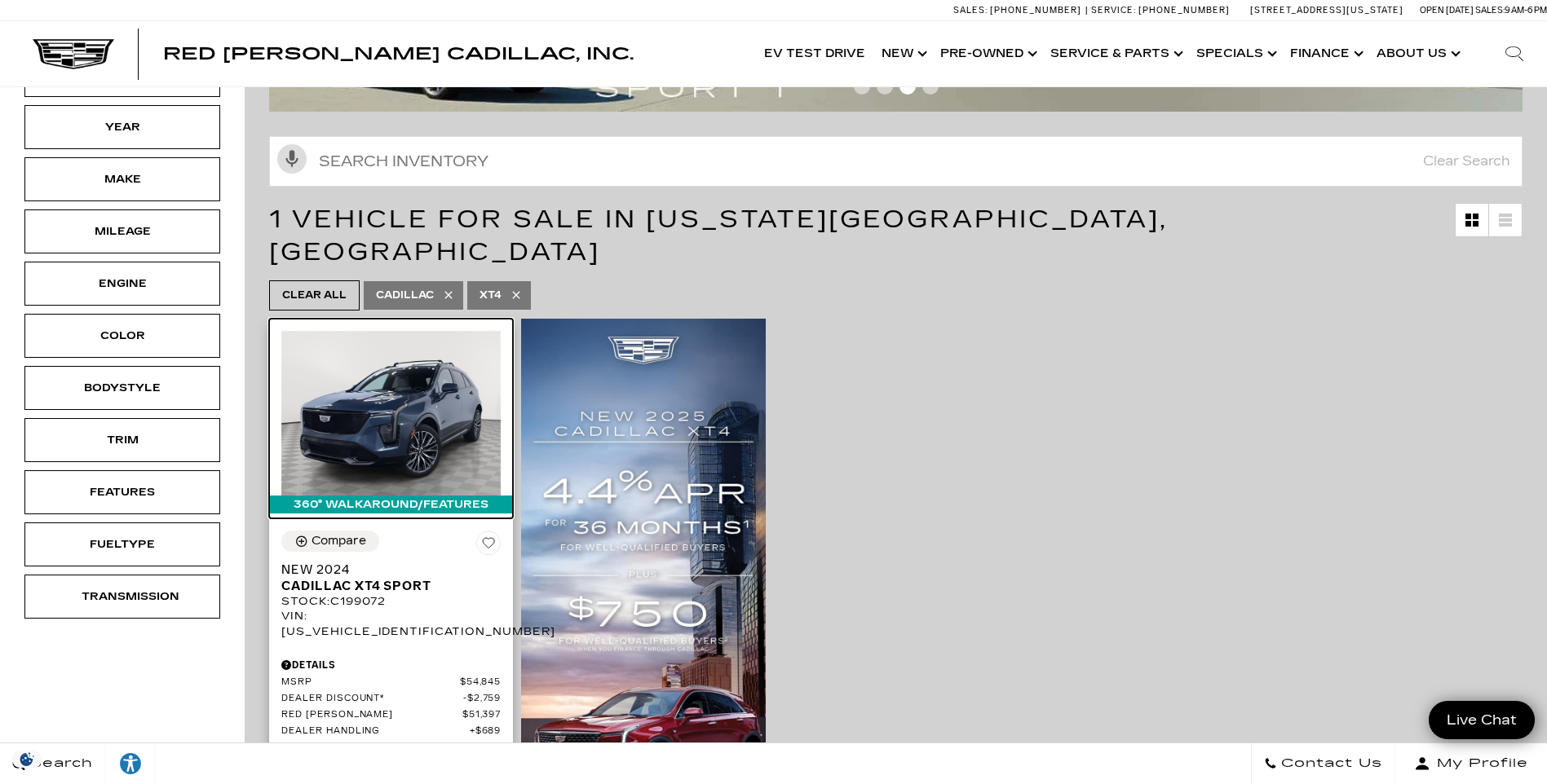
click at [376, 373] on img at bounding box center [391, 413] width 219 height 165
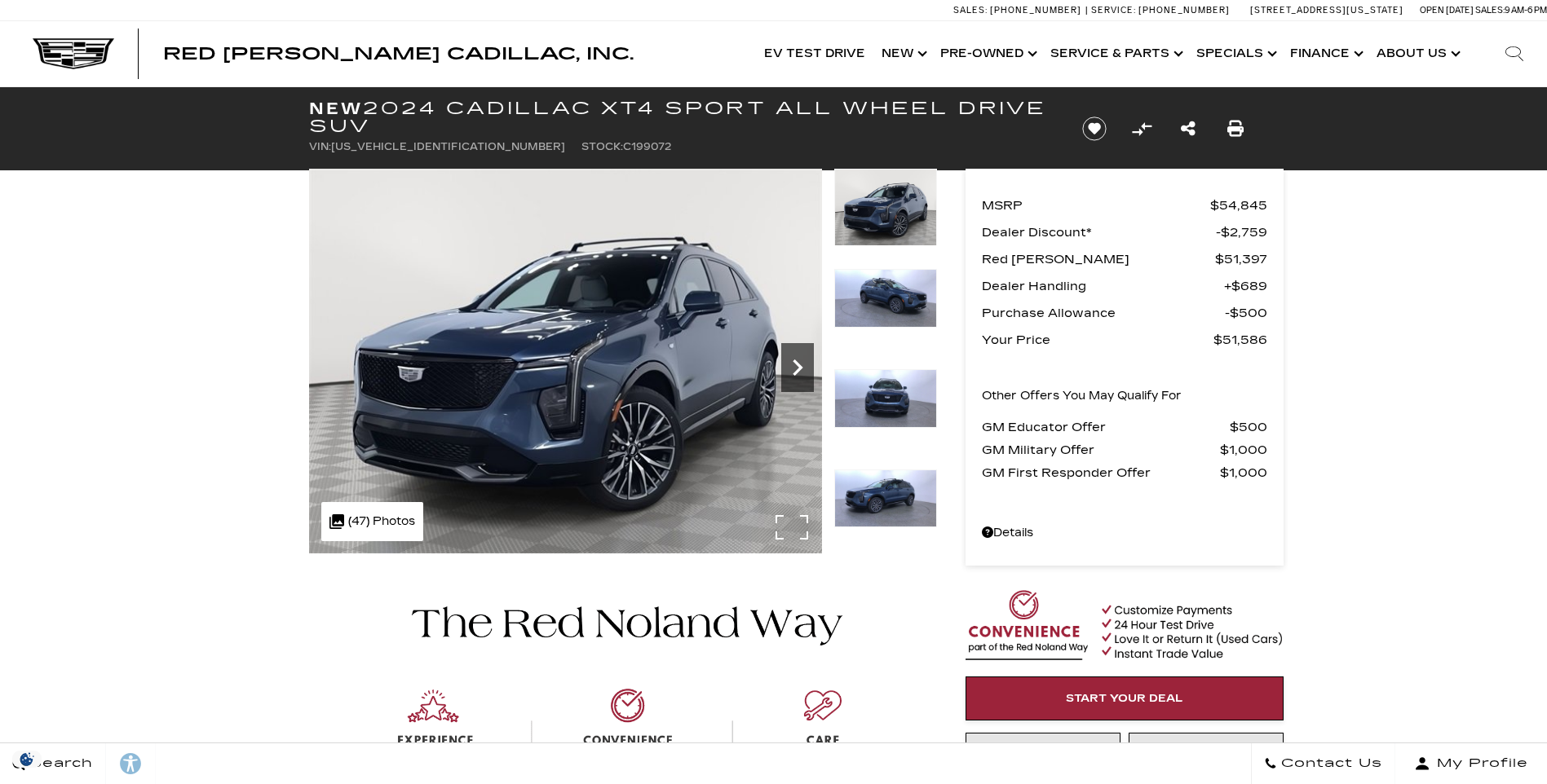
click at [788, 364] on icon "Next" at bounding box center [798, 367] width 32 height 32
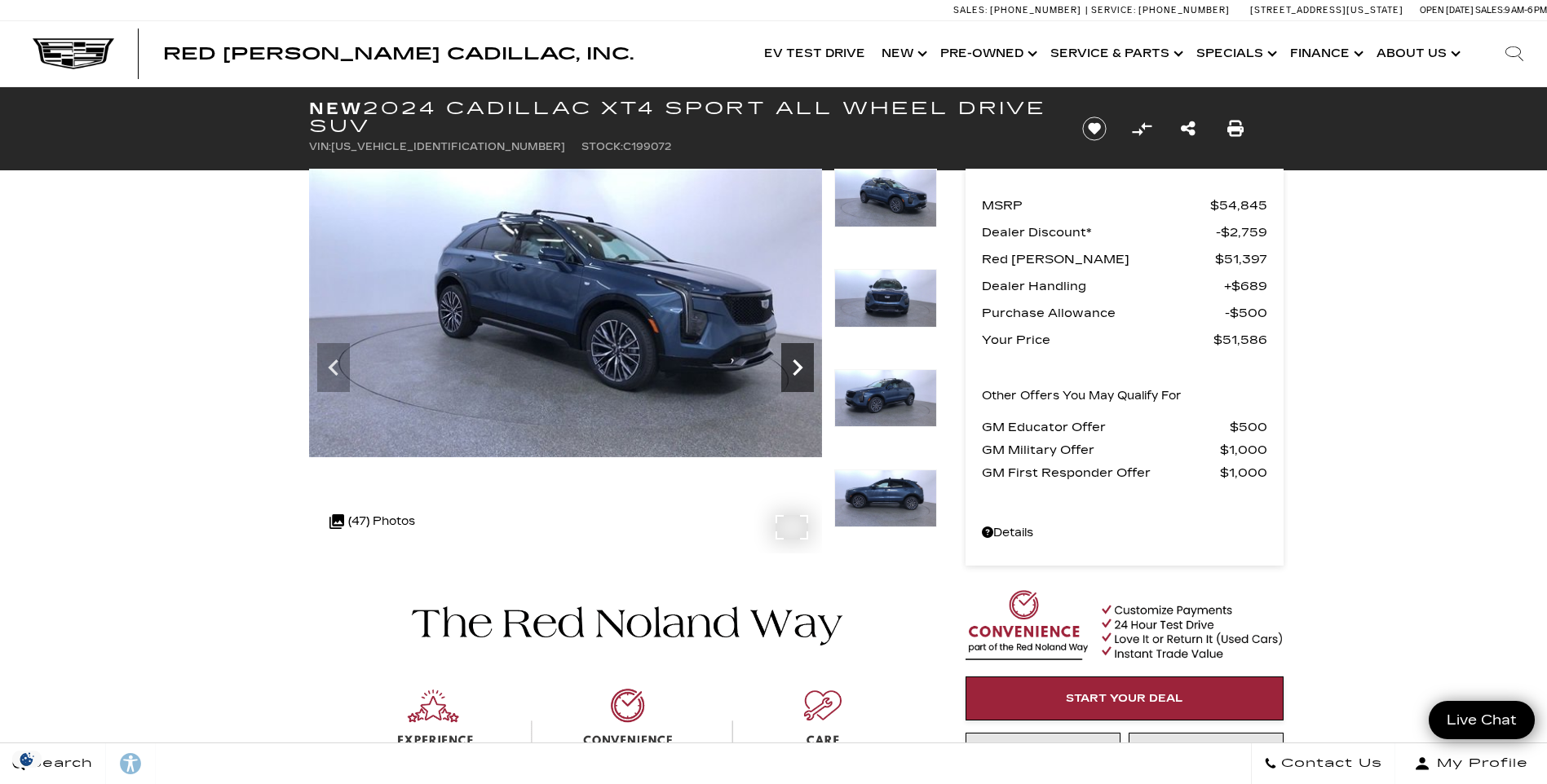
click at [788, 364] on icon "Next" at bounding box center [798, 367] width 32 height 32
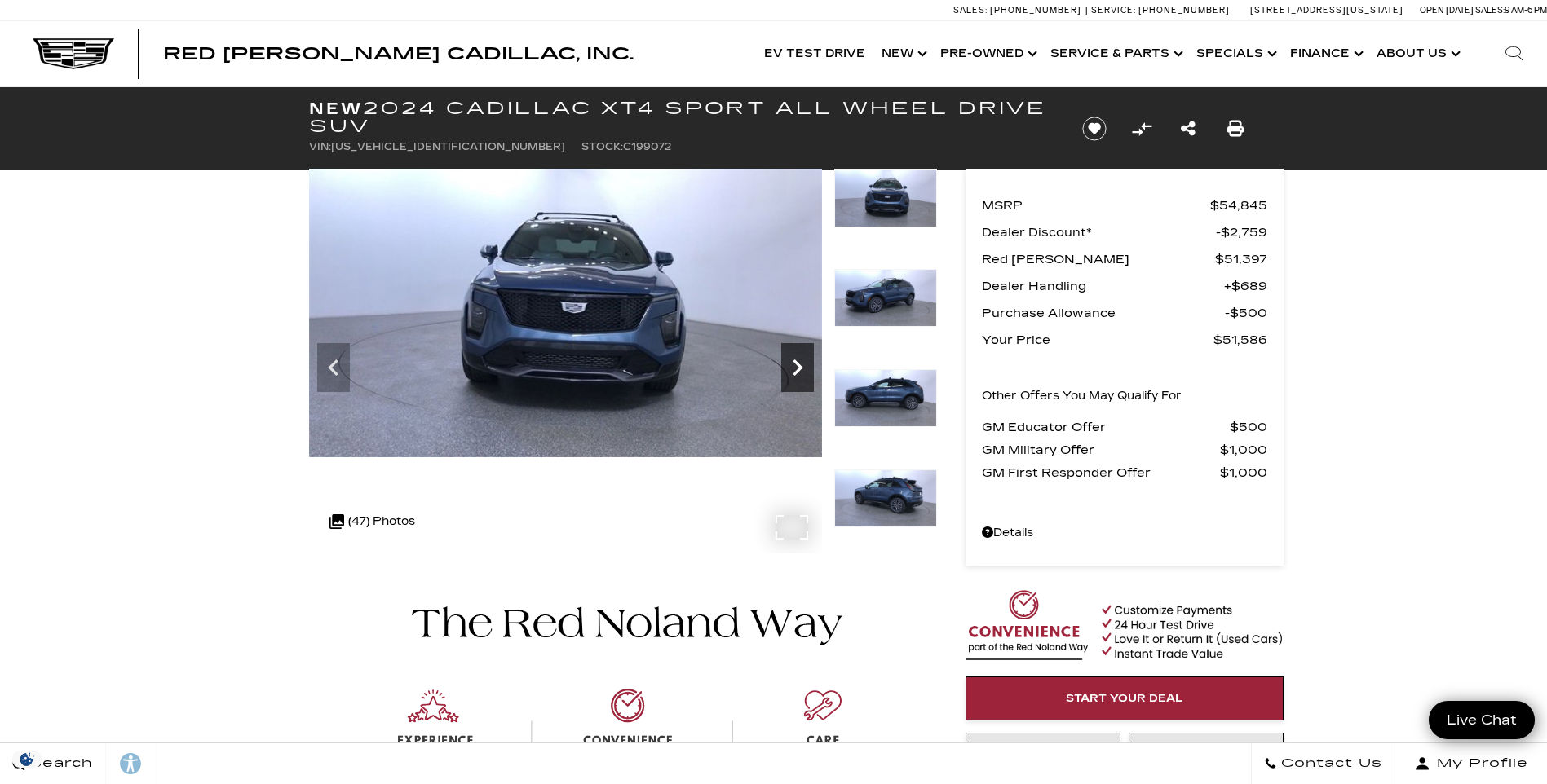
click at [788, 364] on icon "Next" at bounding box center [798, 367] width 32 height 32
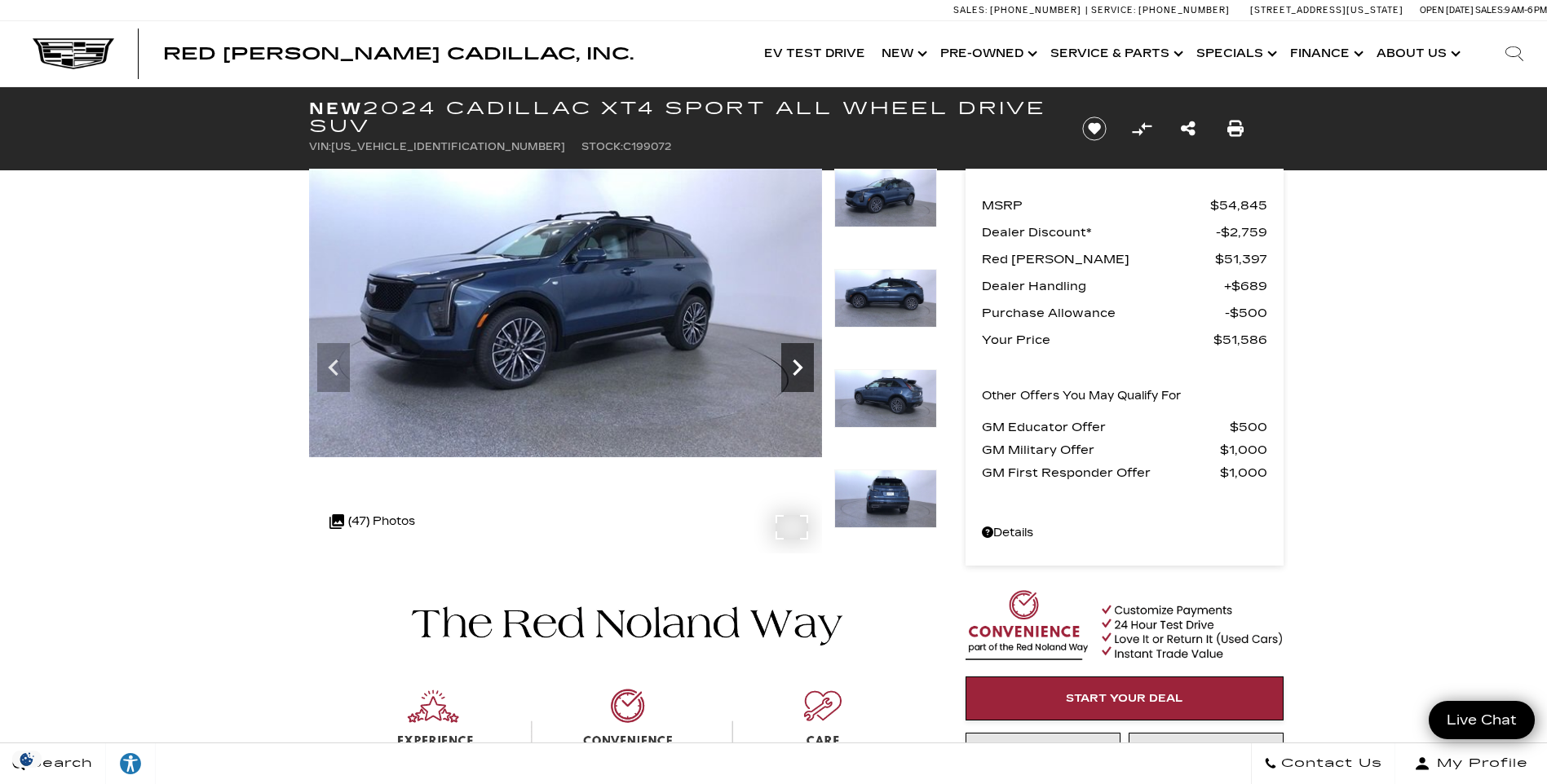
click at [789, 364] on icon "Next" at bounding box center [798, 367] width 32 height 32
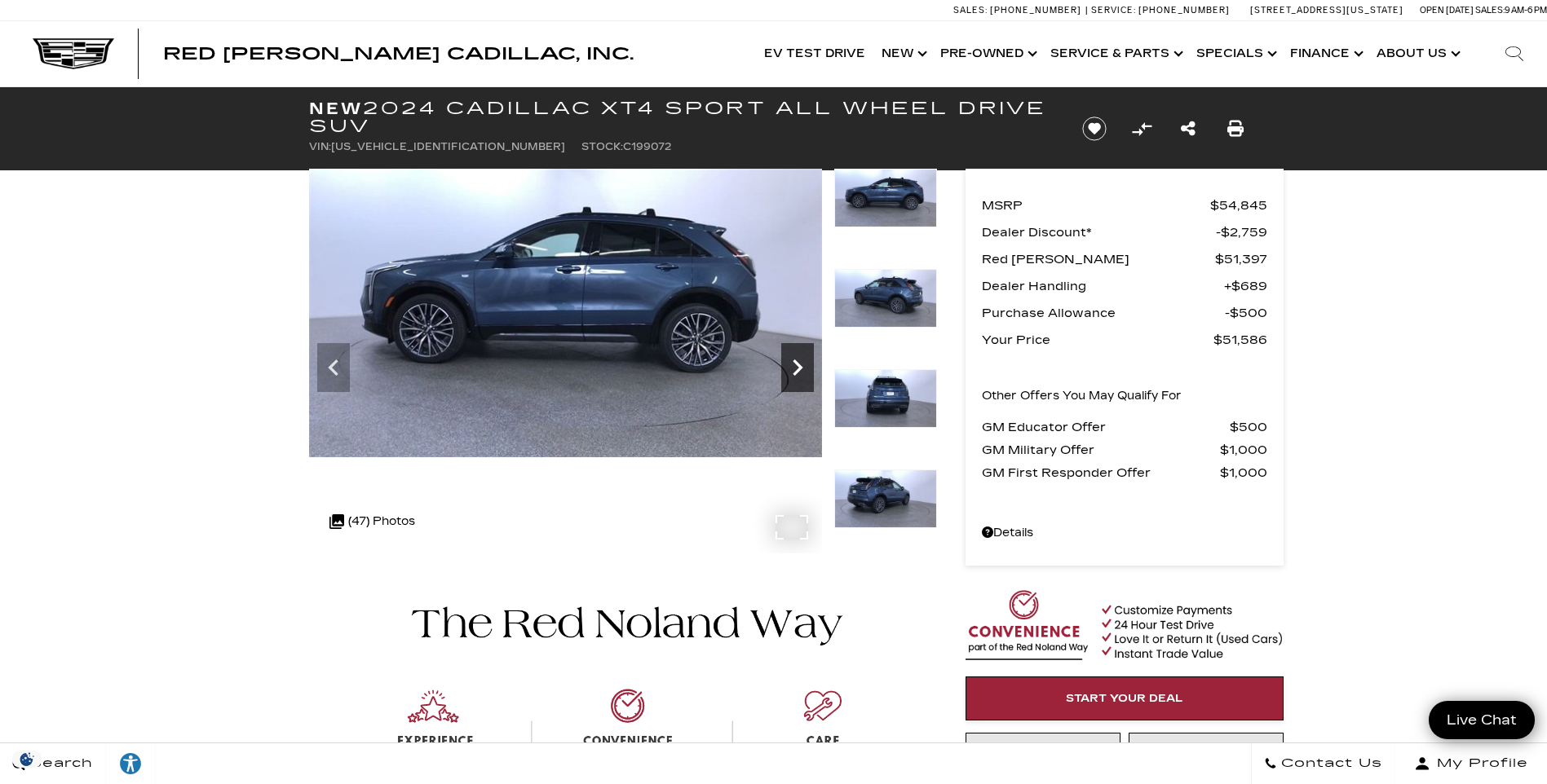
click at [789, 364] on icon "Next" at bounding box center [798, 367] width 32 height 32
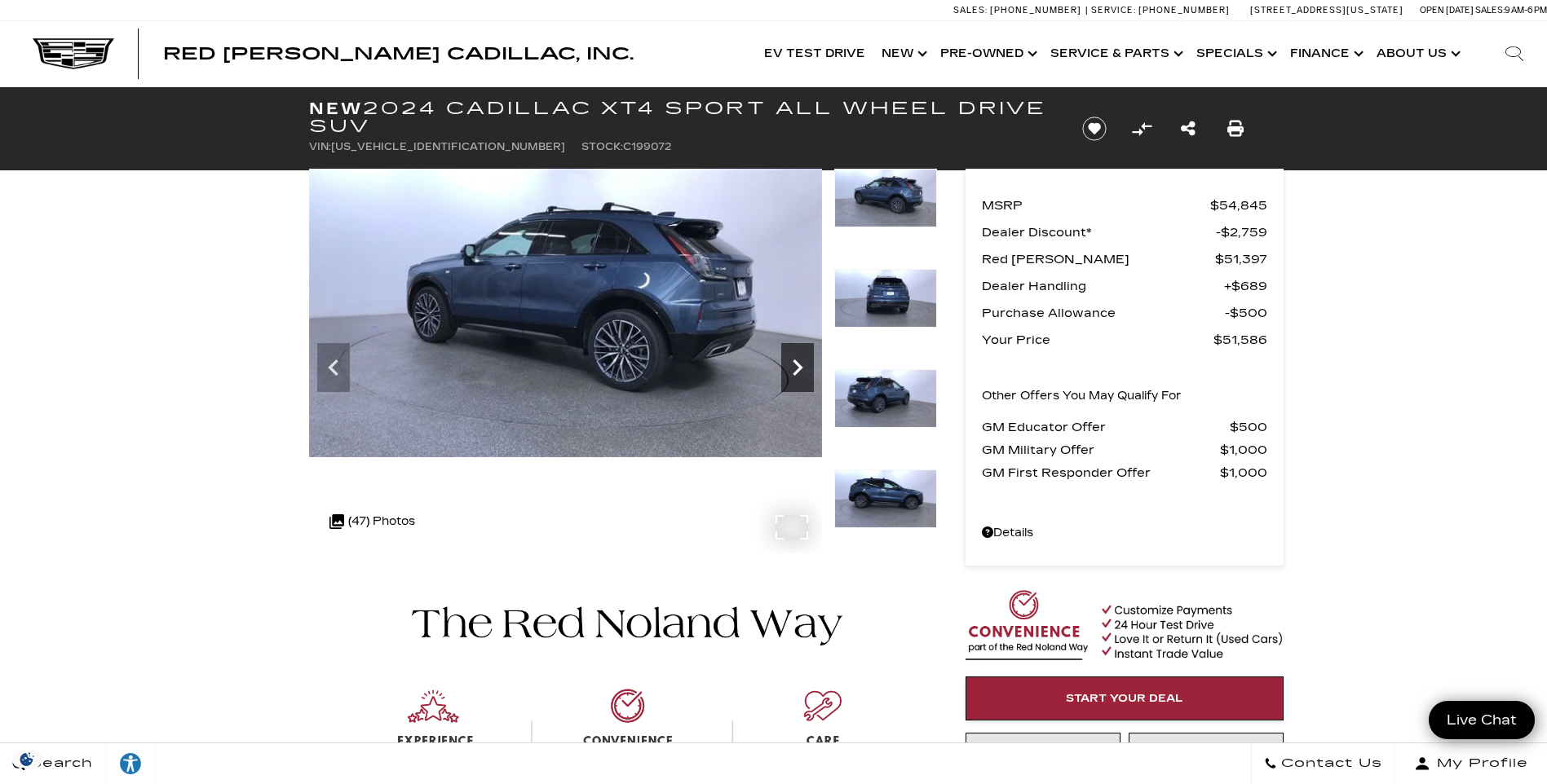
click at [789, 364] on icon "Next" at bounding box center [798, 367] width 32 height 32
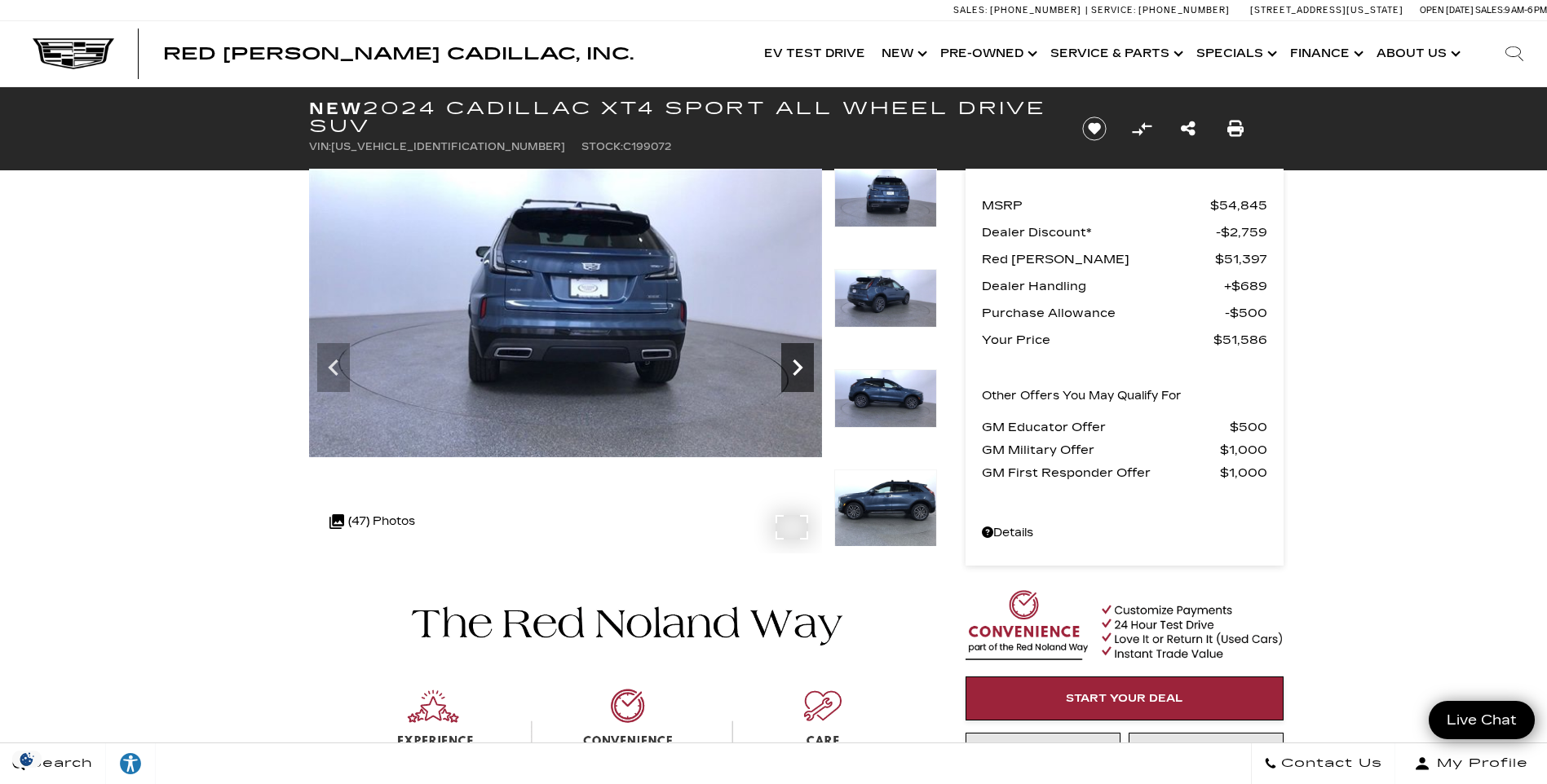
click at [789, 364] on icon "Next" at bounding box center [798, 367] width 32 height 32
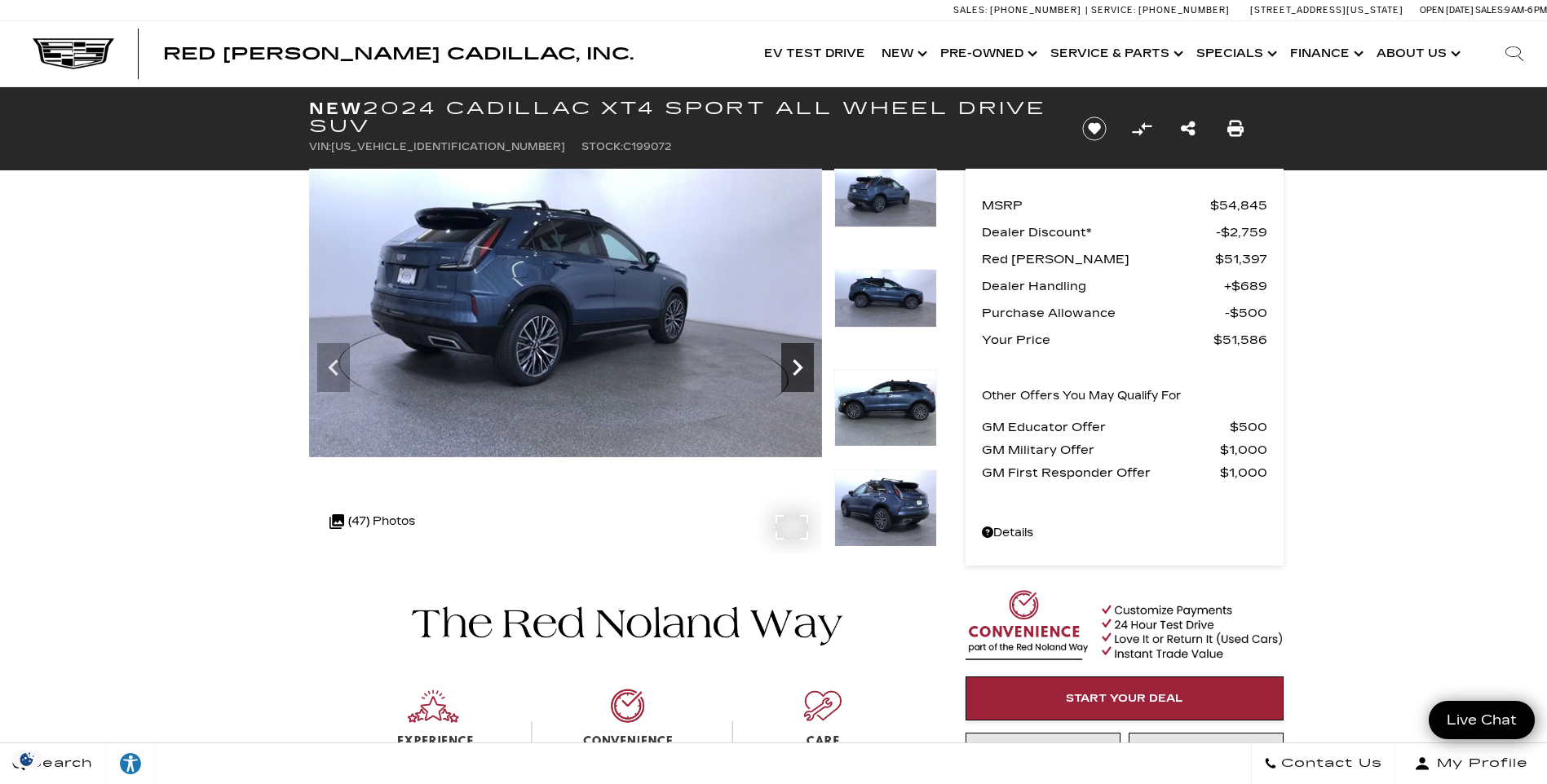
click at [789, 364] on icon "Next" at bounding box center [798, 367] width 32 height 32
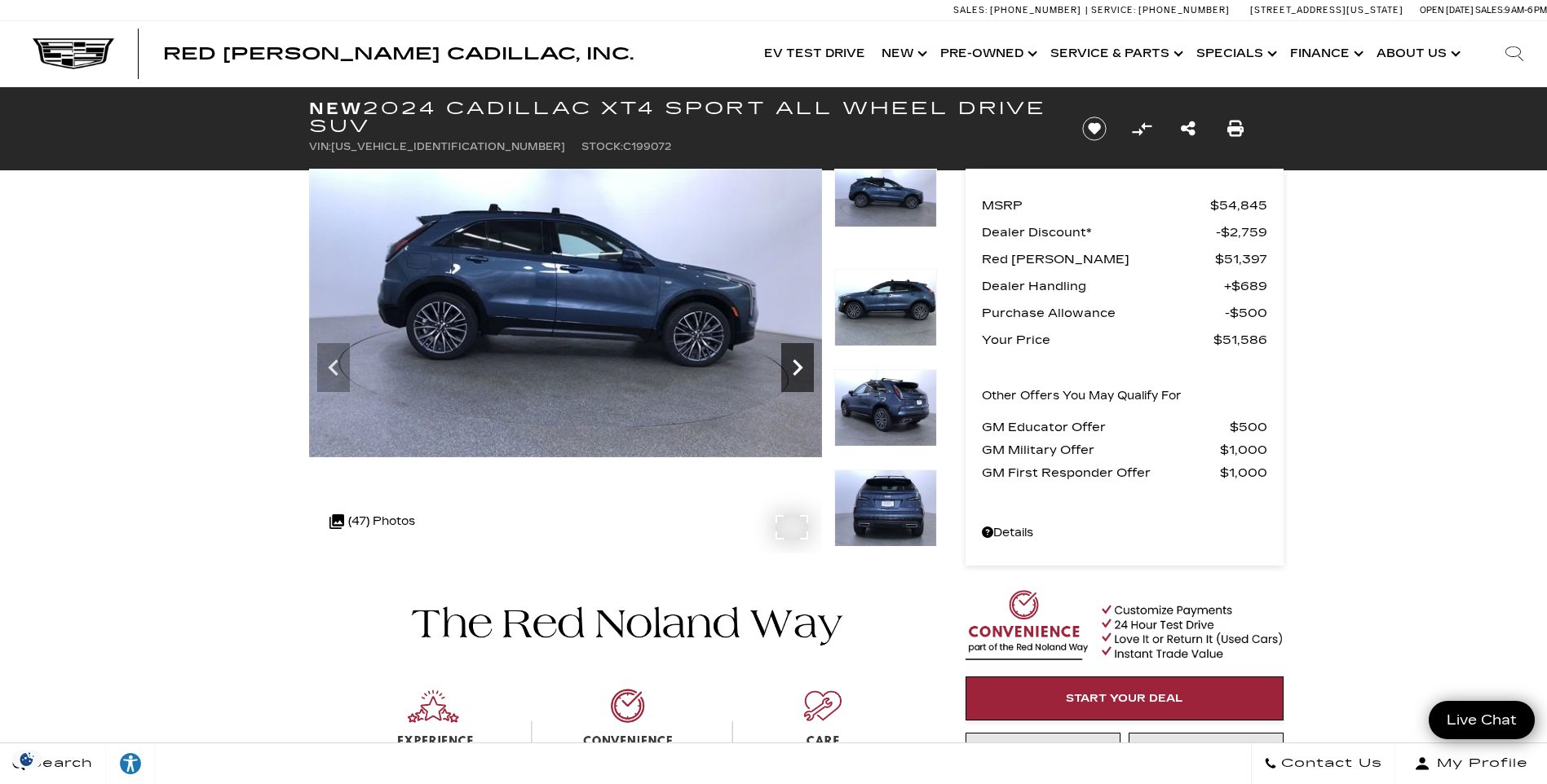
click at [789, 364] on icon "Next" at bounding box center [798, 367] width 32 height 32
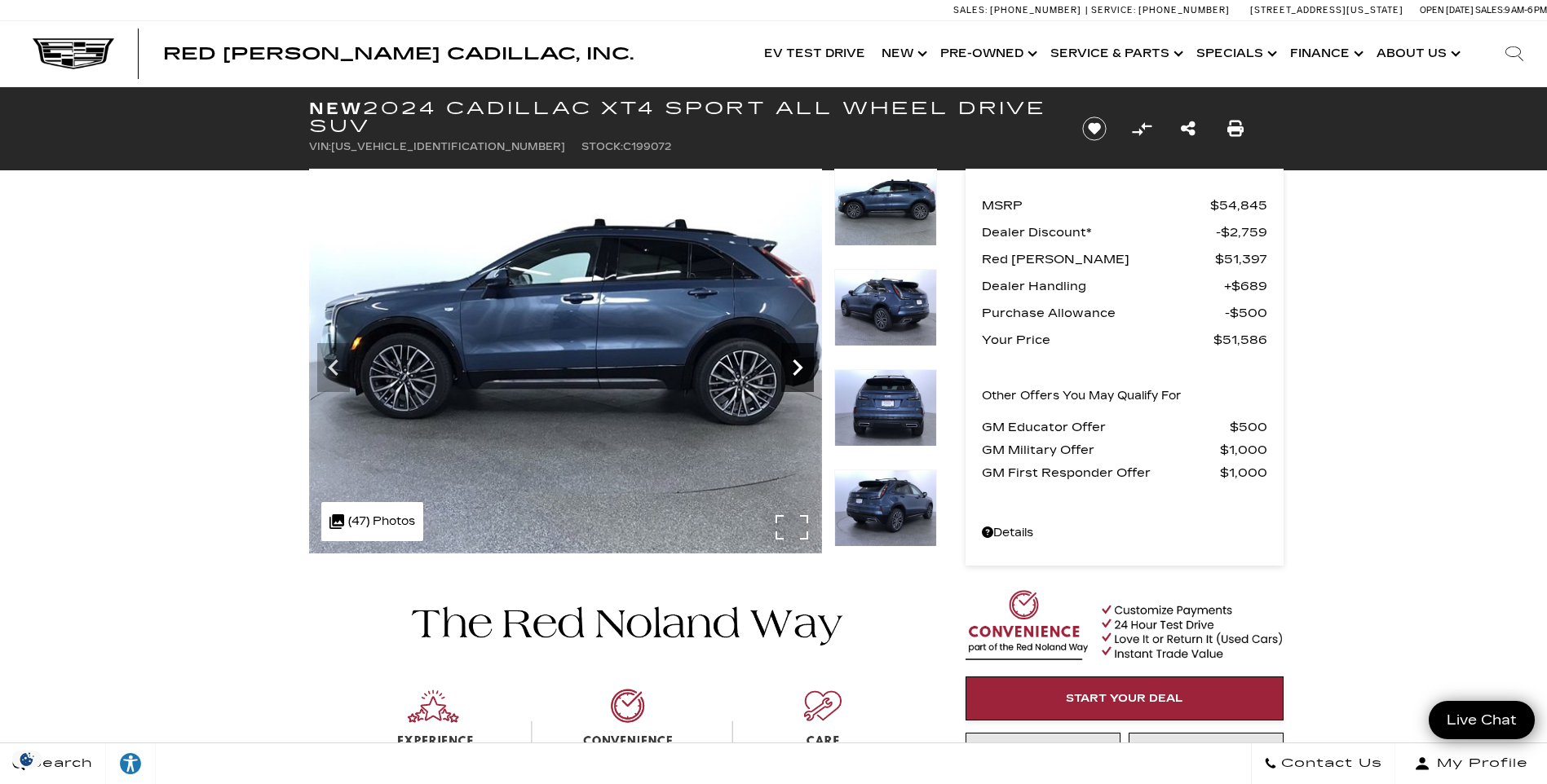
click at [789, 364] on icon "Next" at bounding box center [798, 367] width 32 height 32
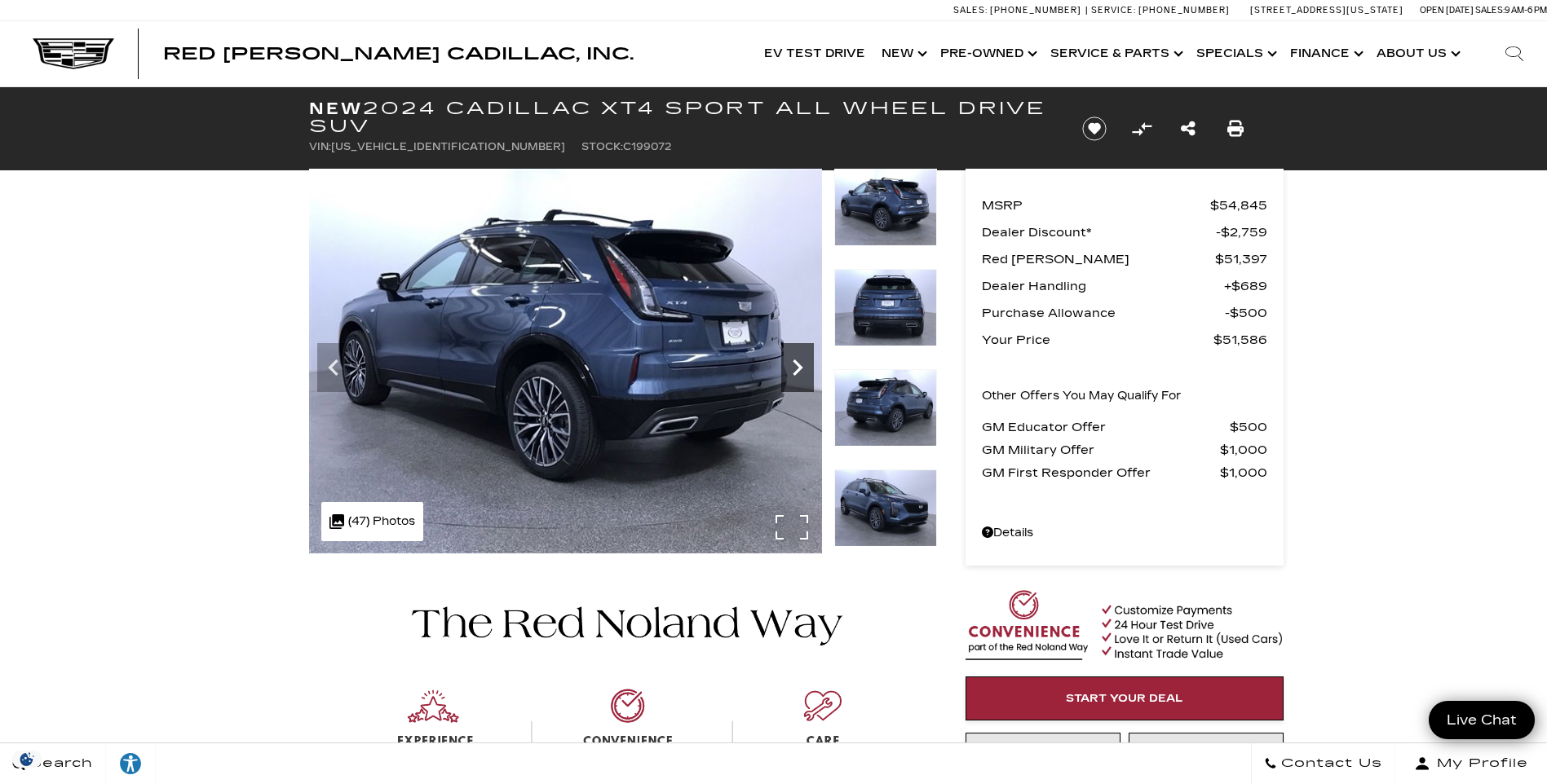
click at [789, 364] on icon "Next" at bounding box center [798, 367] width 32 height 32
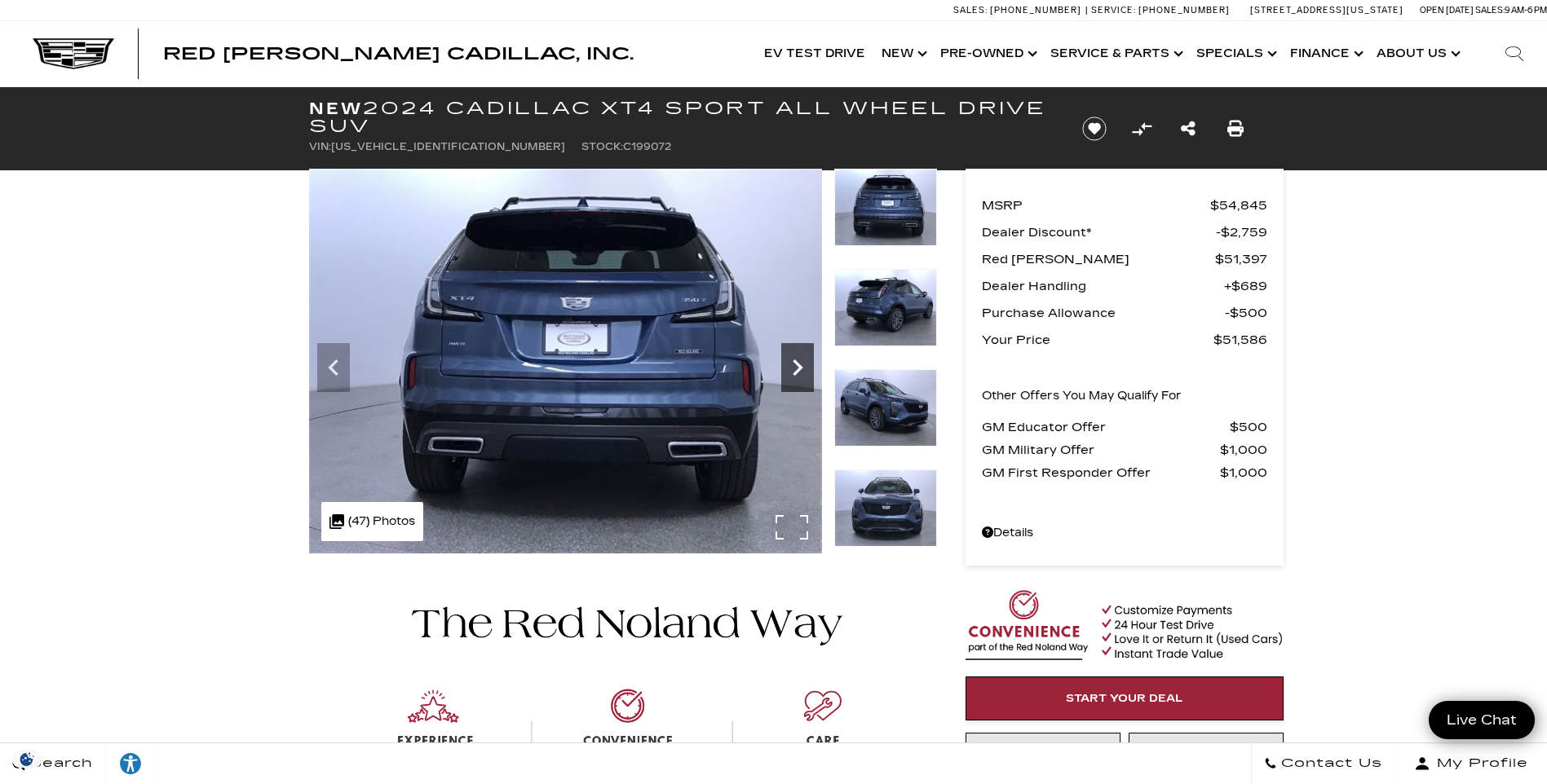
click at [789, 364] on icon "Next" at bounding box center [798, 367] width 32 height 32
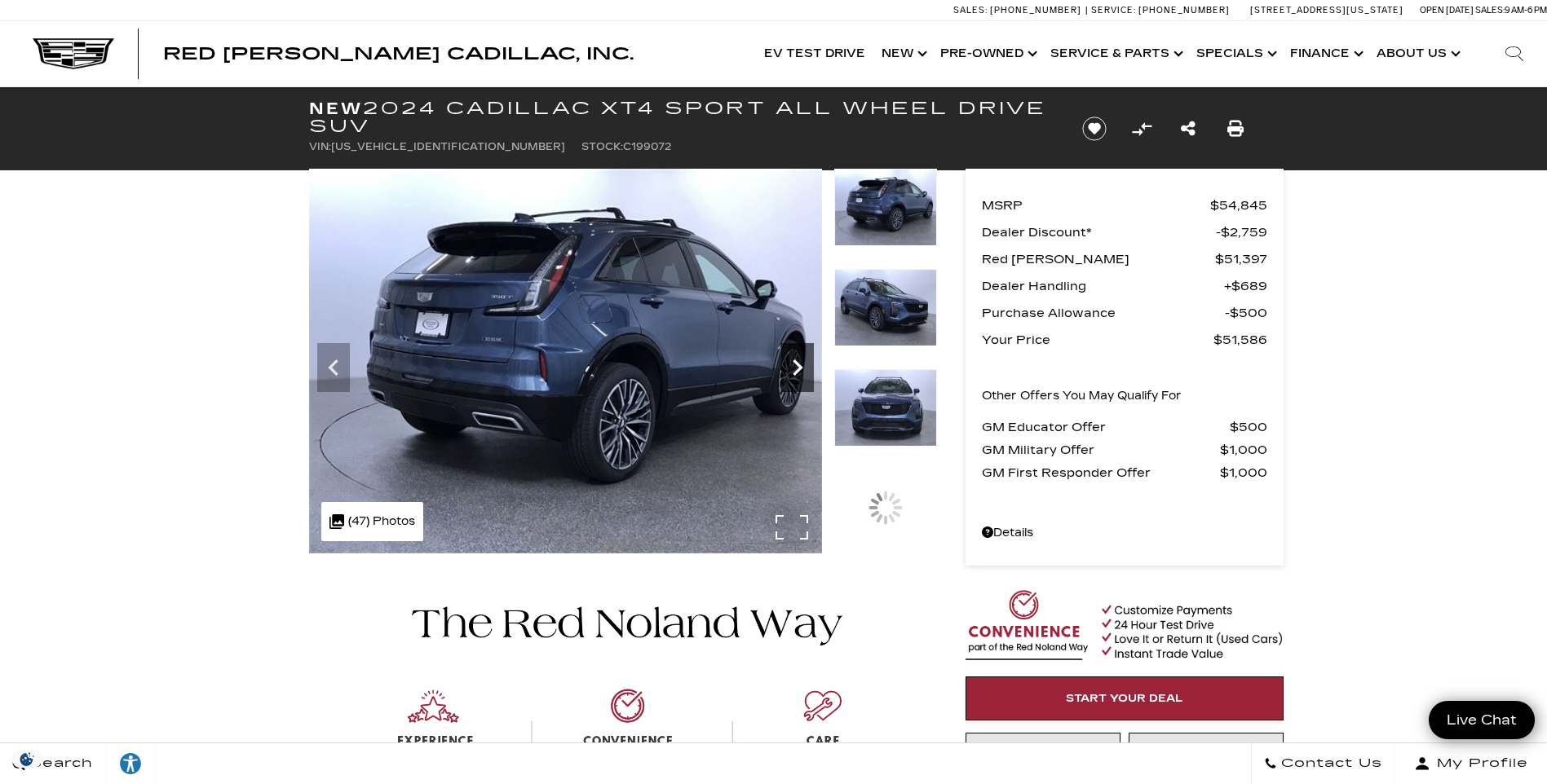
click at [789, 364] on icon "Next" at bounding box center [798, 367] width 32 height 32
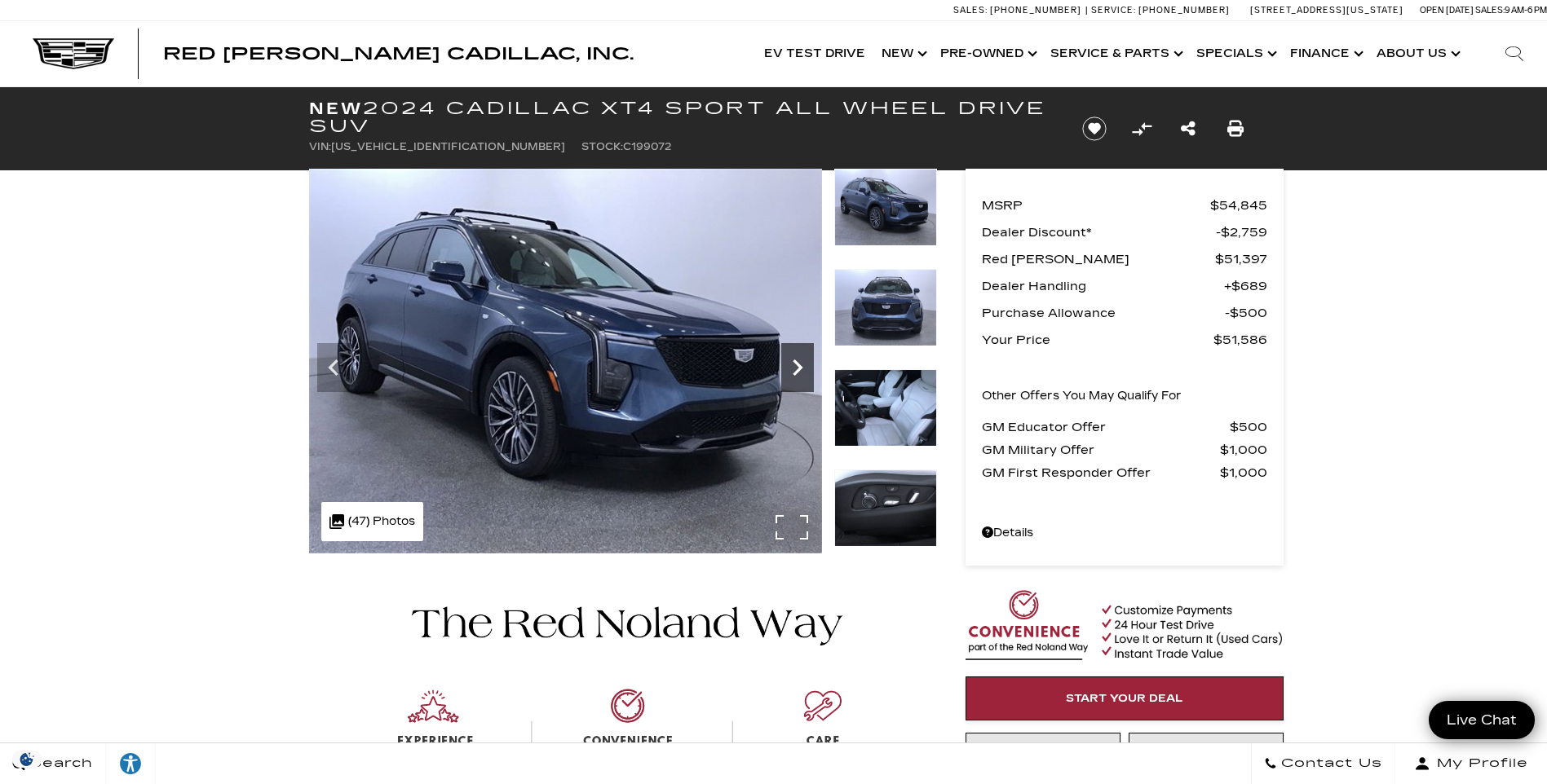
click at [789, 364] on icon "Next" at bounding box center [798, 367] width 32 height 32
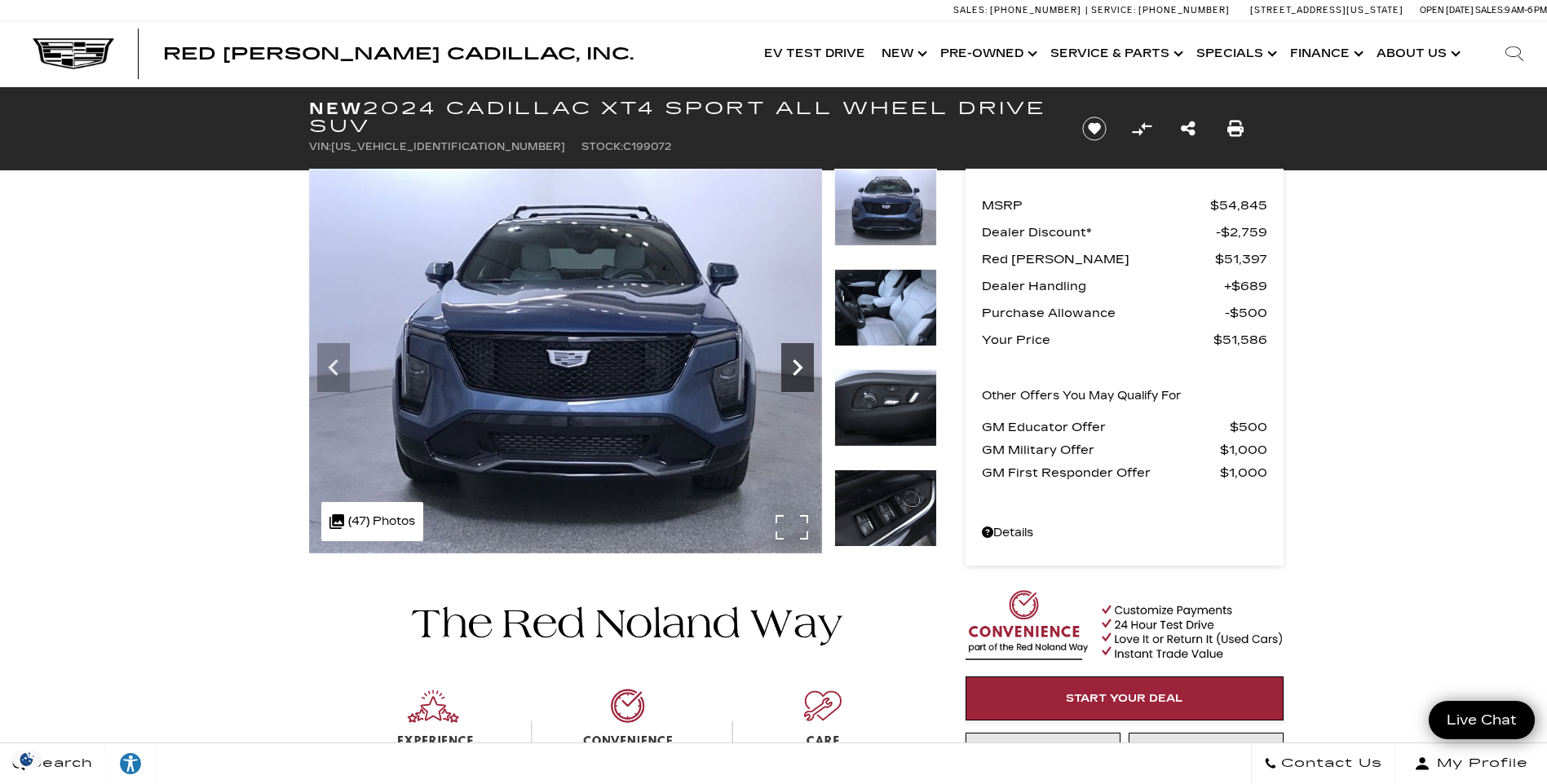
click at [789, 364] on icon "Next" at bounding box center [798, 367] width 32 height 32
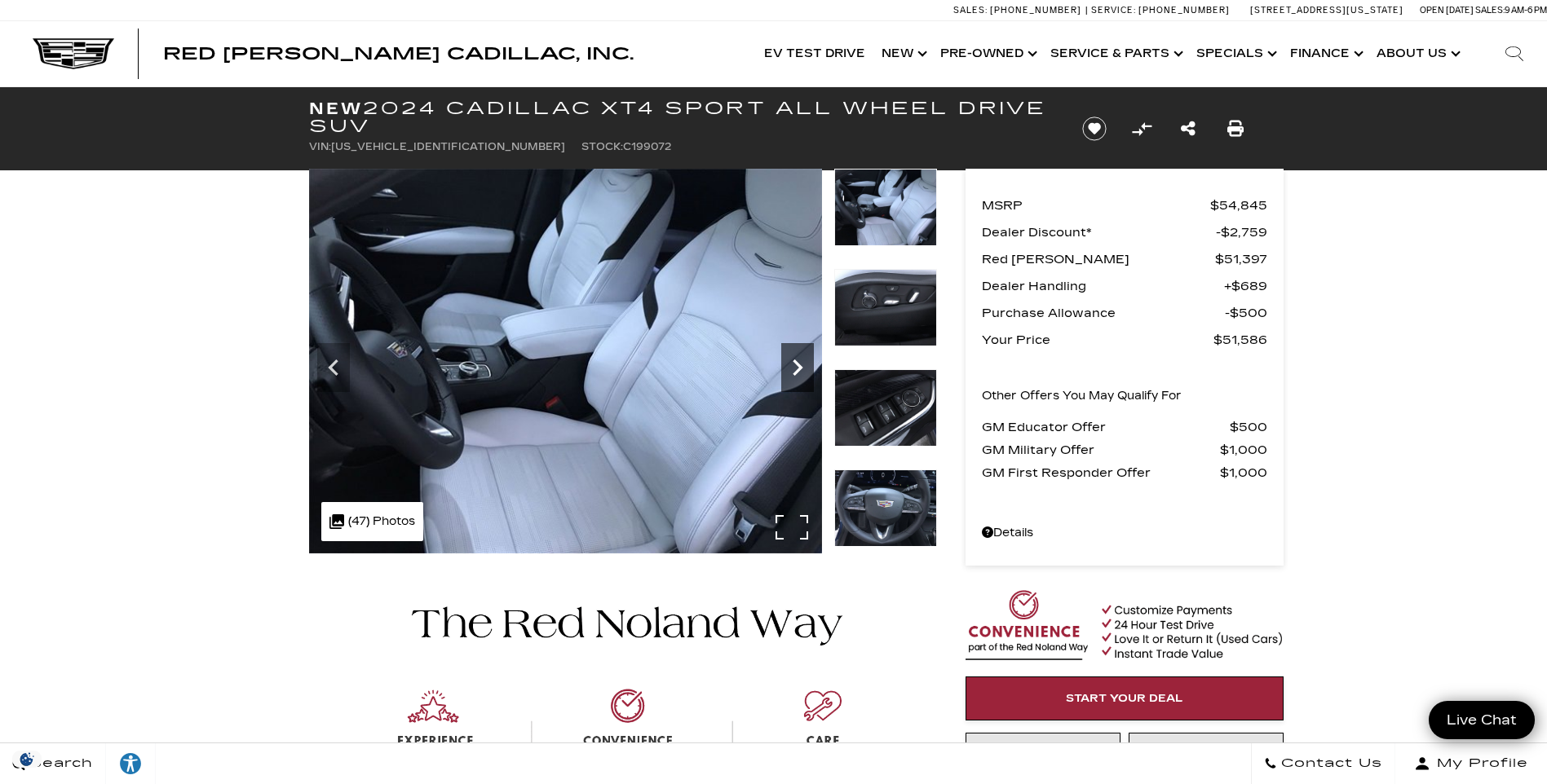
click at [789, 364] on icon "Next" at bounding box center [798, 367] width 32 height 32
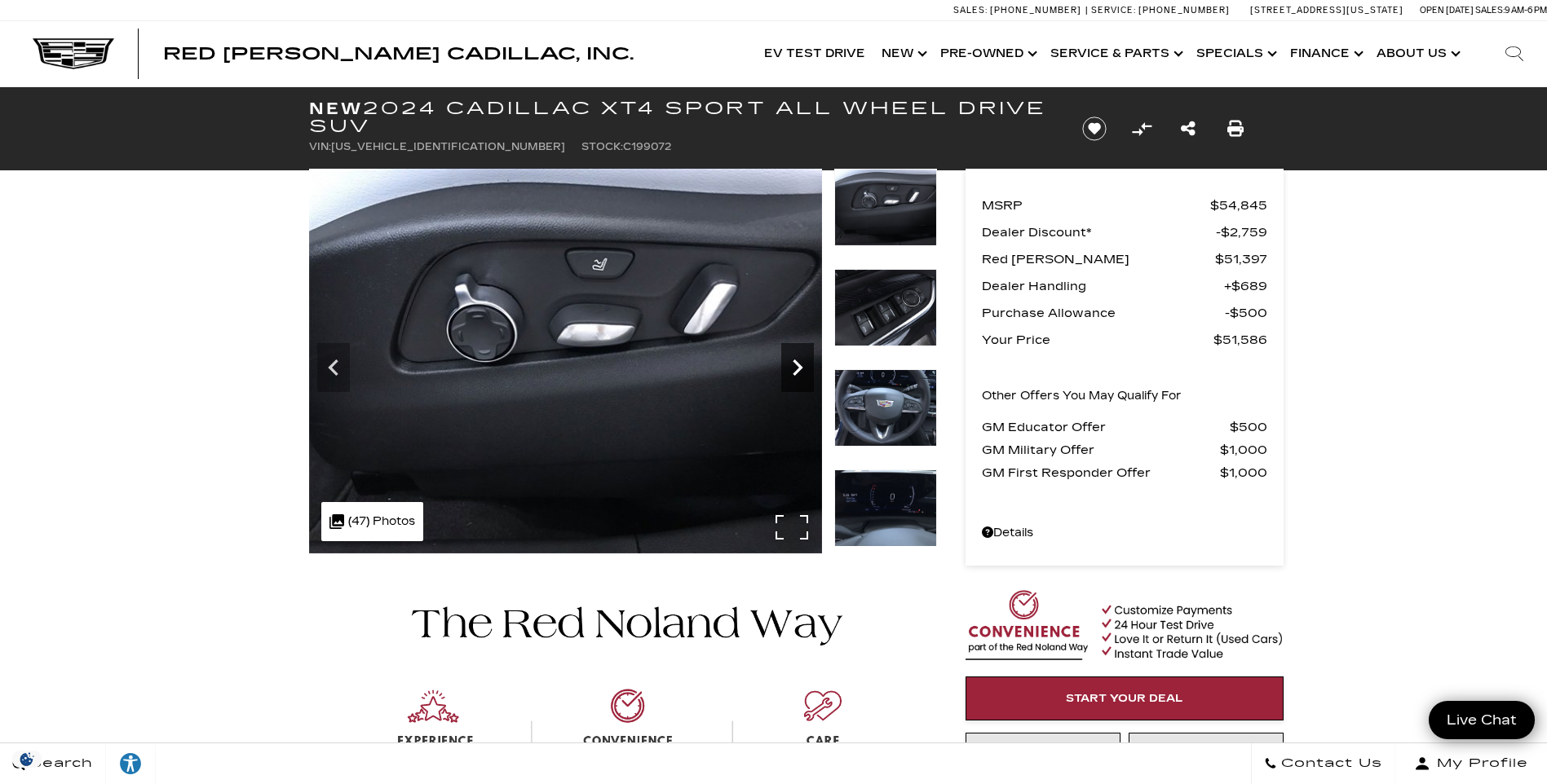
click at [789, 364] on icon "Next" at bounding box center [798, 367] width 32 height 32
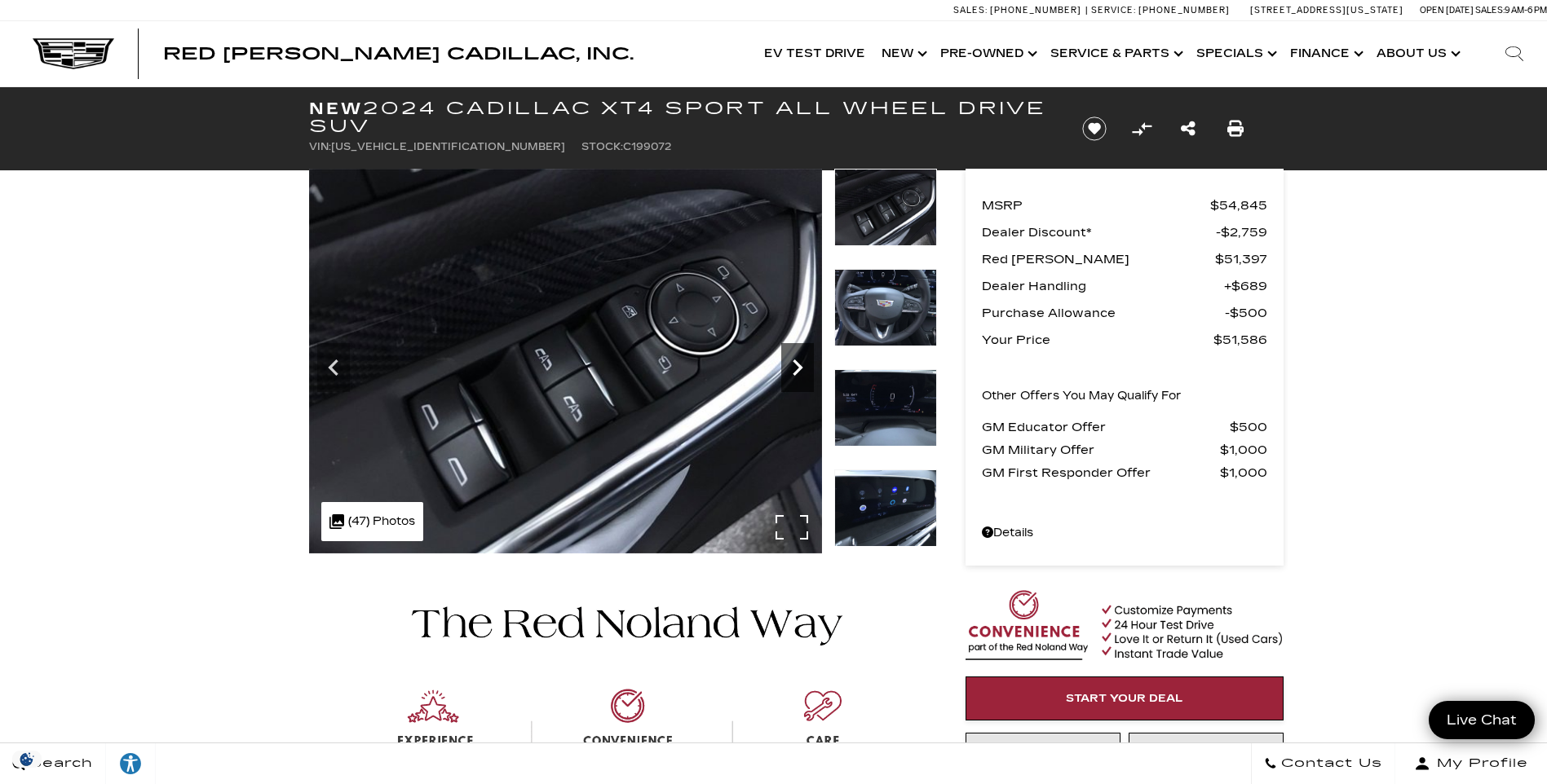
click at [789, 364] on icon "Next" at bounding box center [798, 367] width 32 height 32
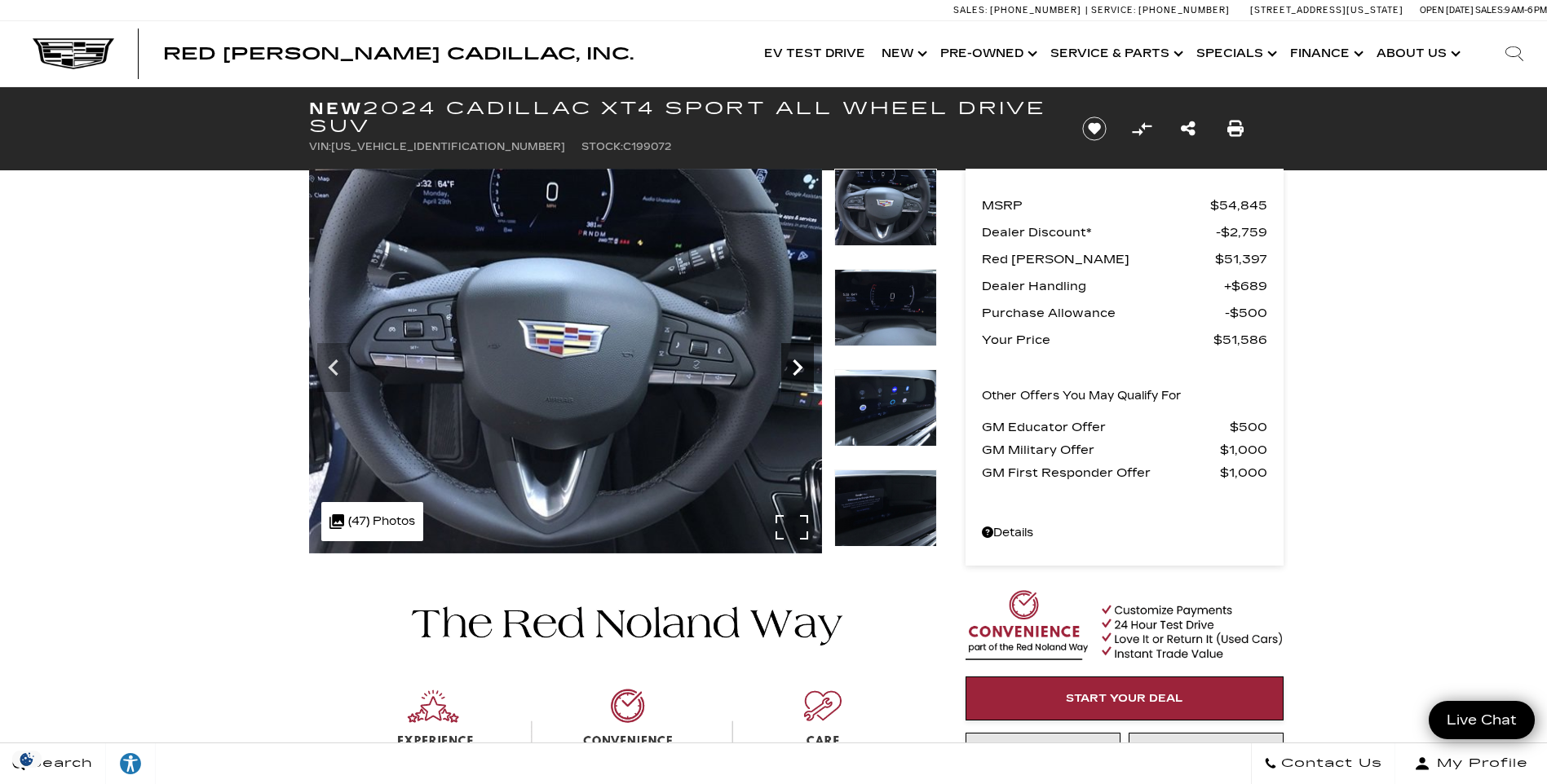
click at [789, 364] on icon "Next" at bounding box center [798, 367] width 32 height 32
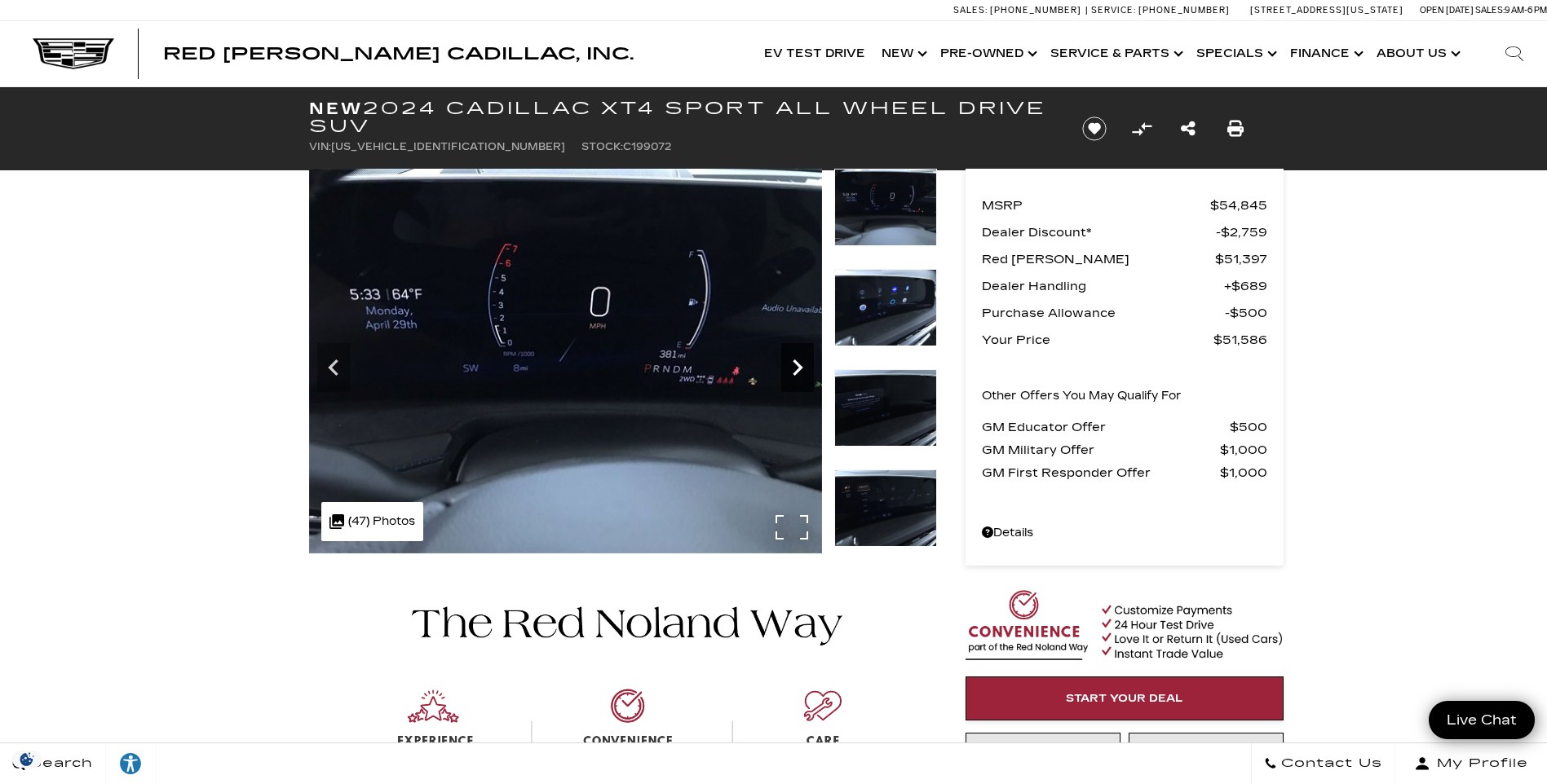
click at [789, 364] on icon "Next" at bounding box center [798, 367] width 32 height 32
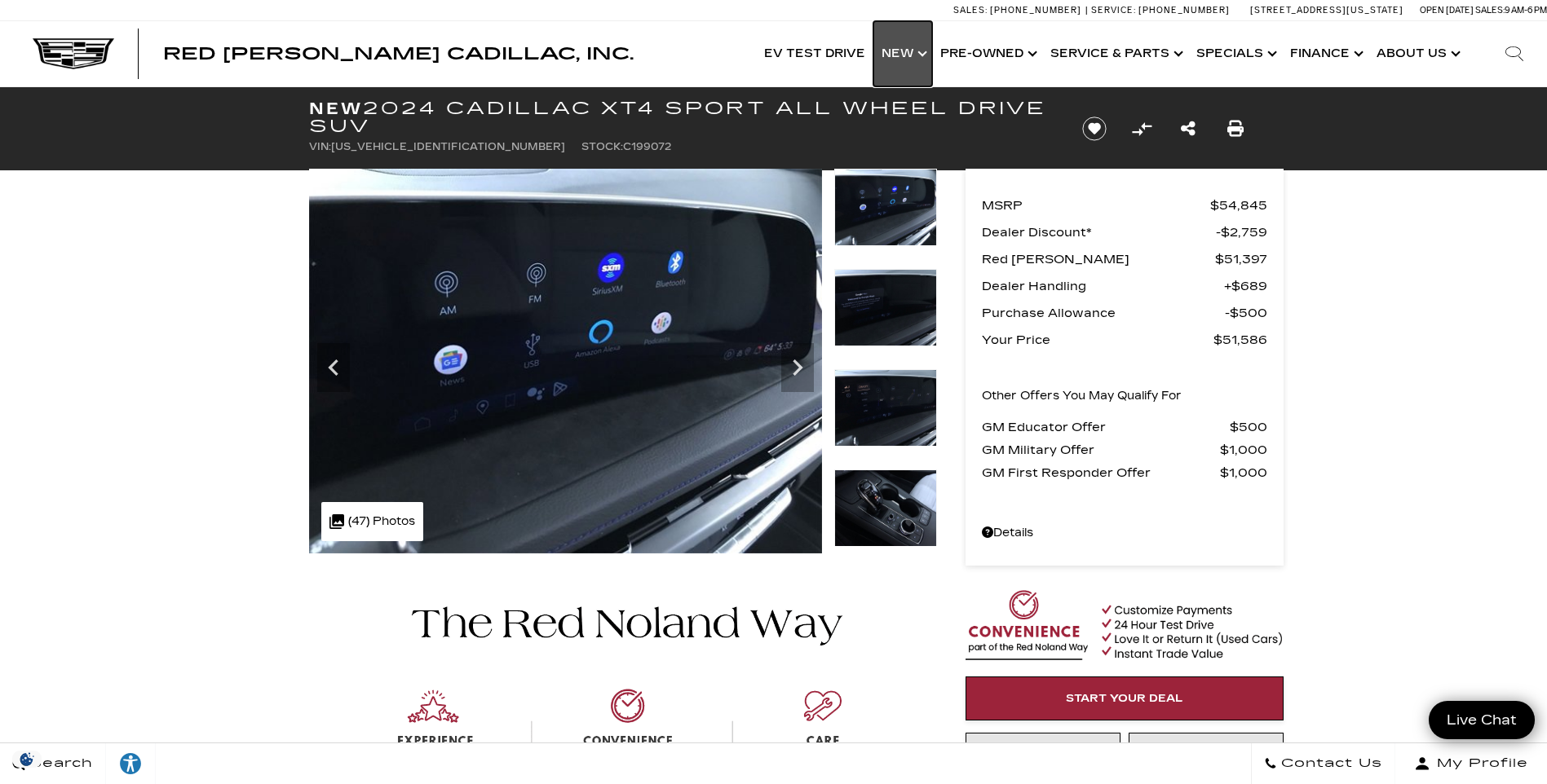
click at [907, 54] on link "Show New" at bounding box center [902, 53] width 59 height 65
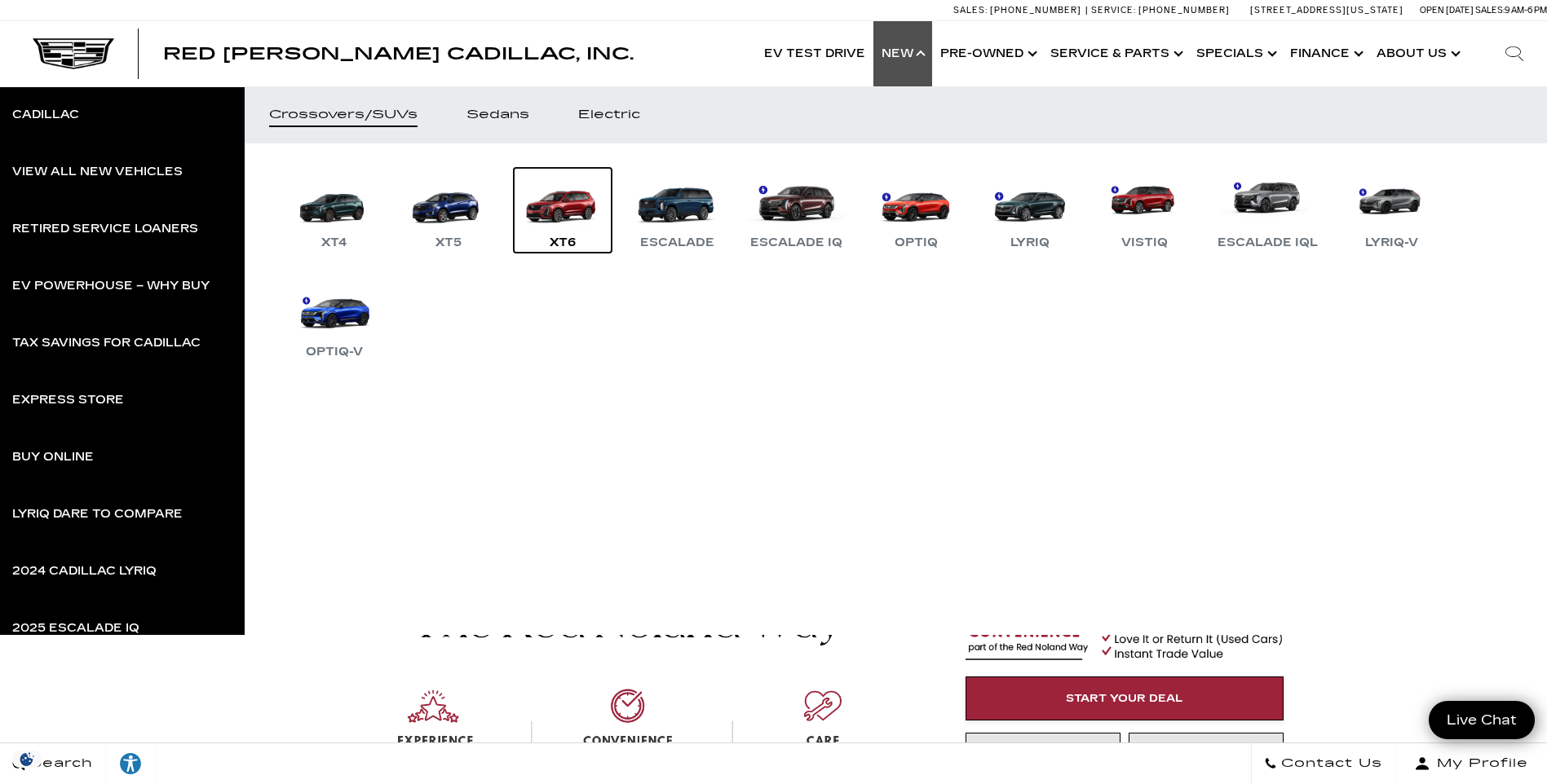
click at [558, 201] on link "XT6" at bounding box center [562, 210] width 98 height 85
